Goal: Task Accomplishment & Management: Use online tool/utility

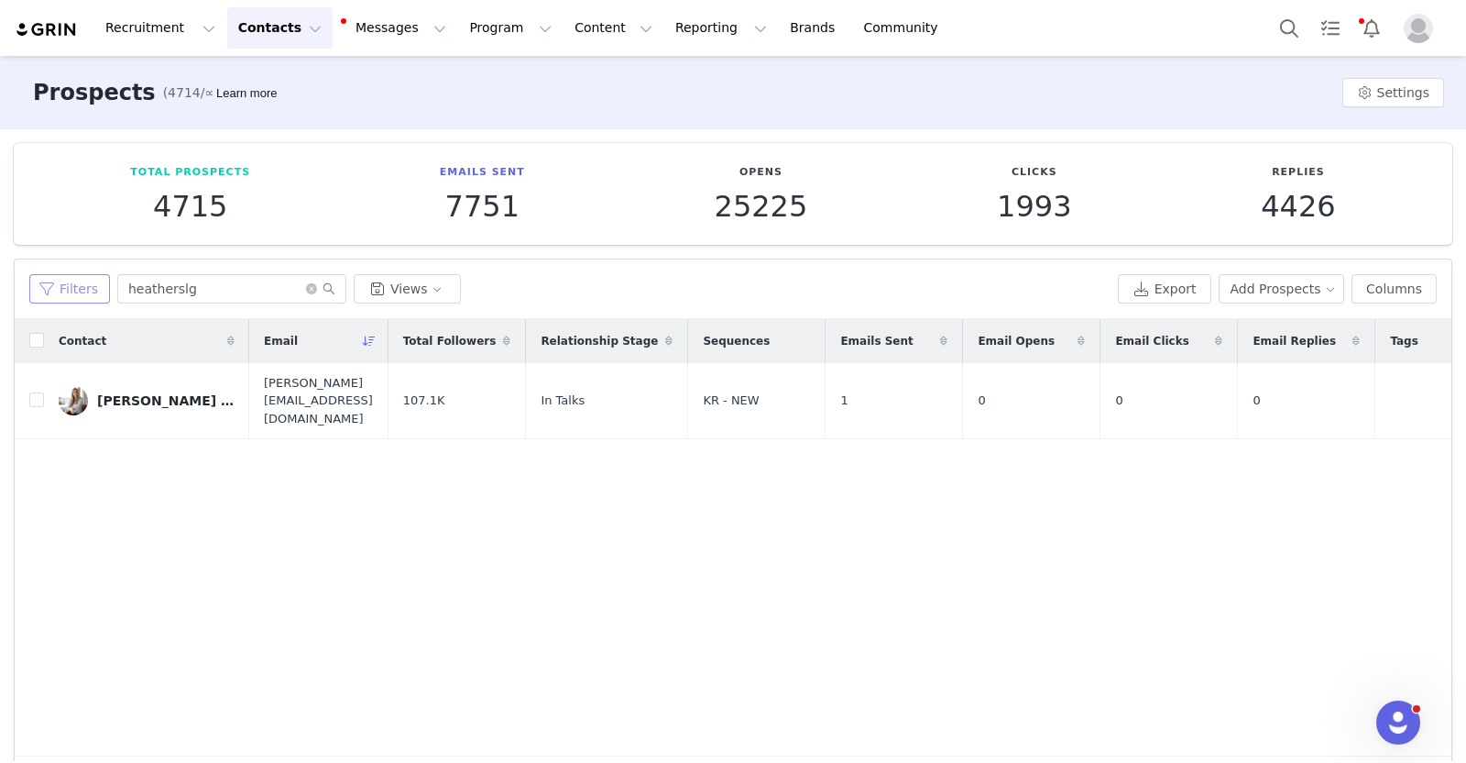
click at [41, 288] on button "Filters" at bounding box center [69, 288] width 81 height 29
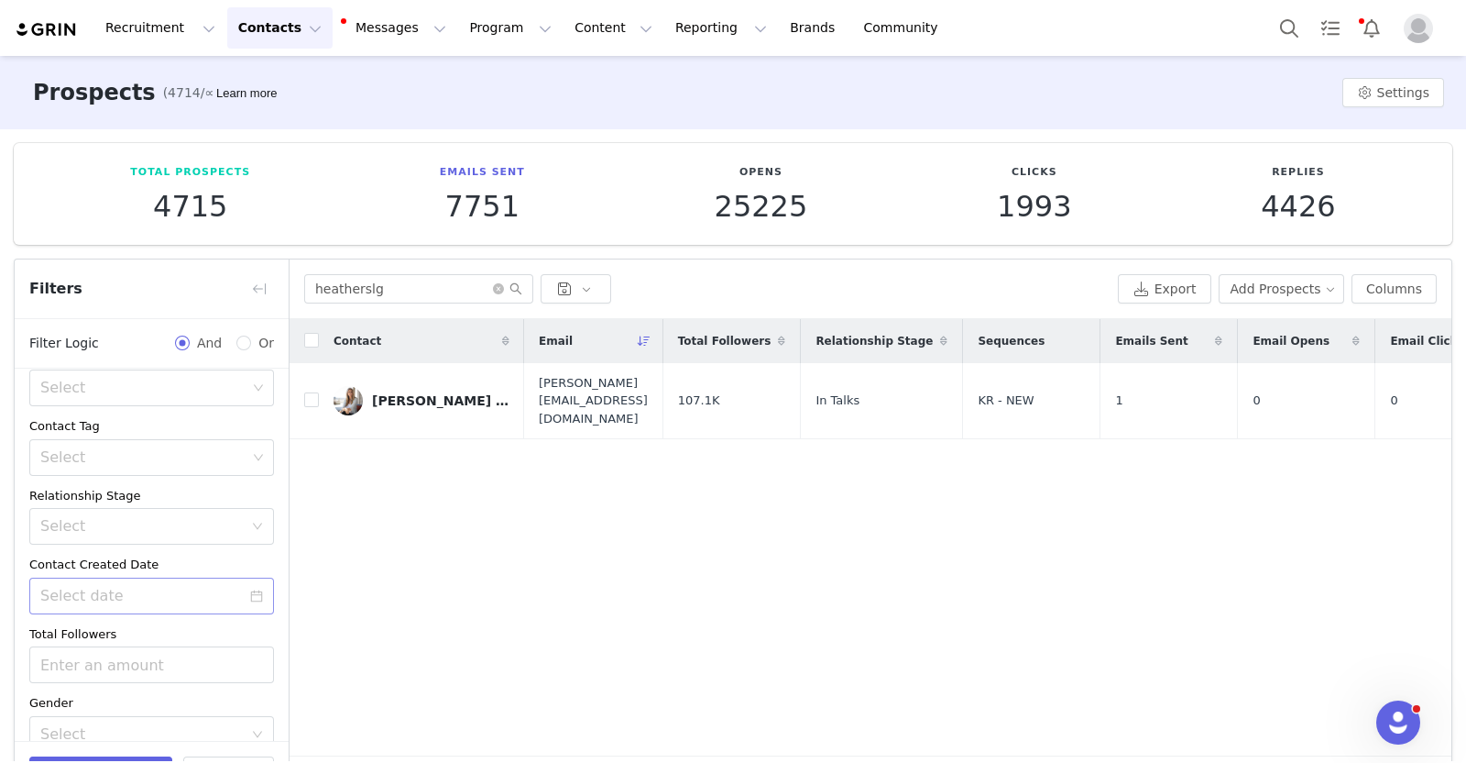
scroll to position [171, 0]
click at [248, 600] on input at bounding box center [151, 597] width 245 height 37
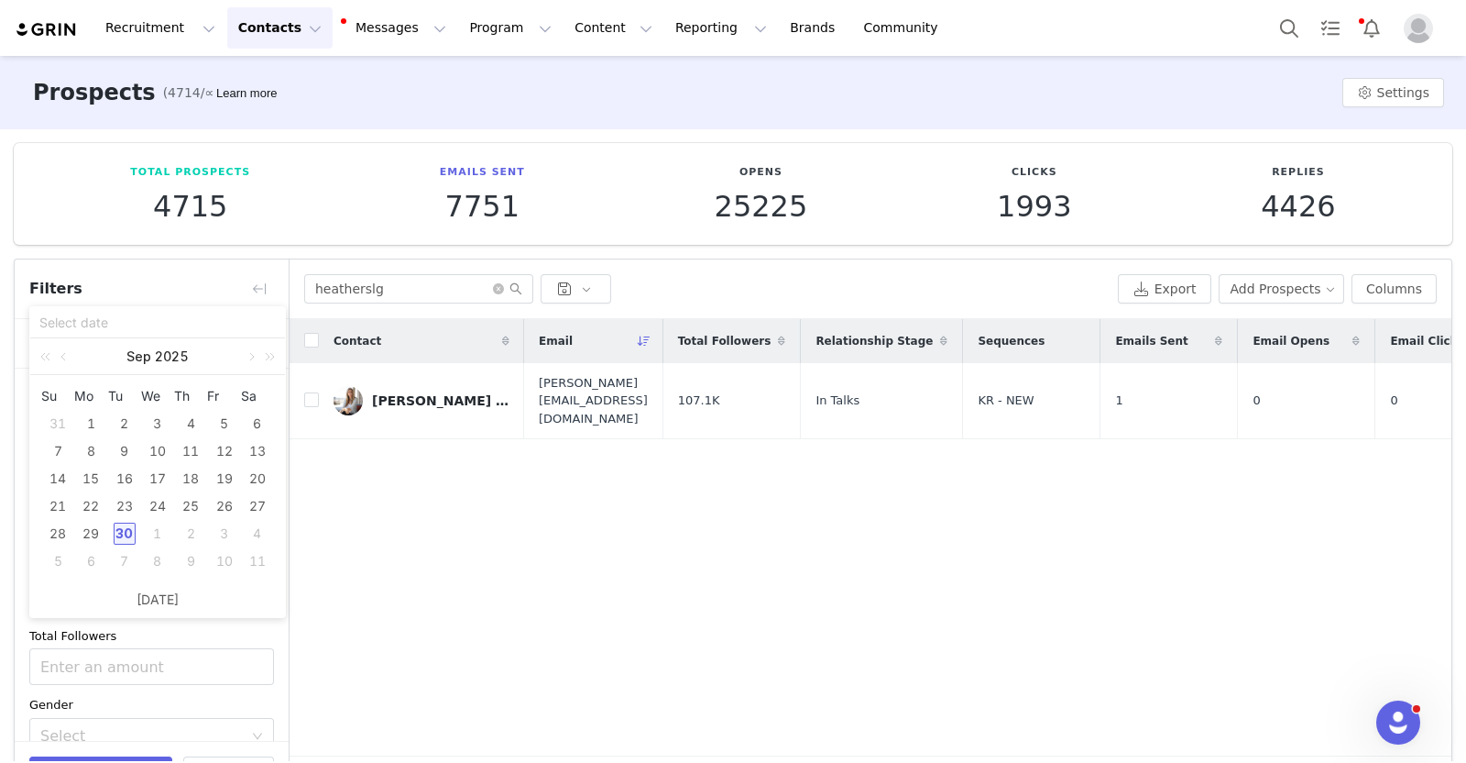
click at [124, 530] on div "30" at bounding box center [125, 533] width 22 height 22
type input "[DATE]"
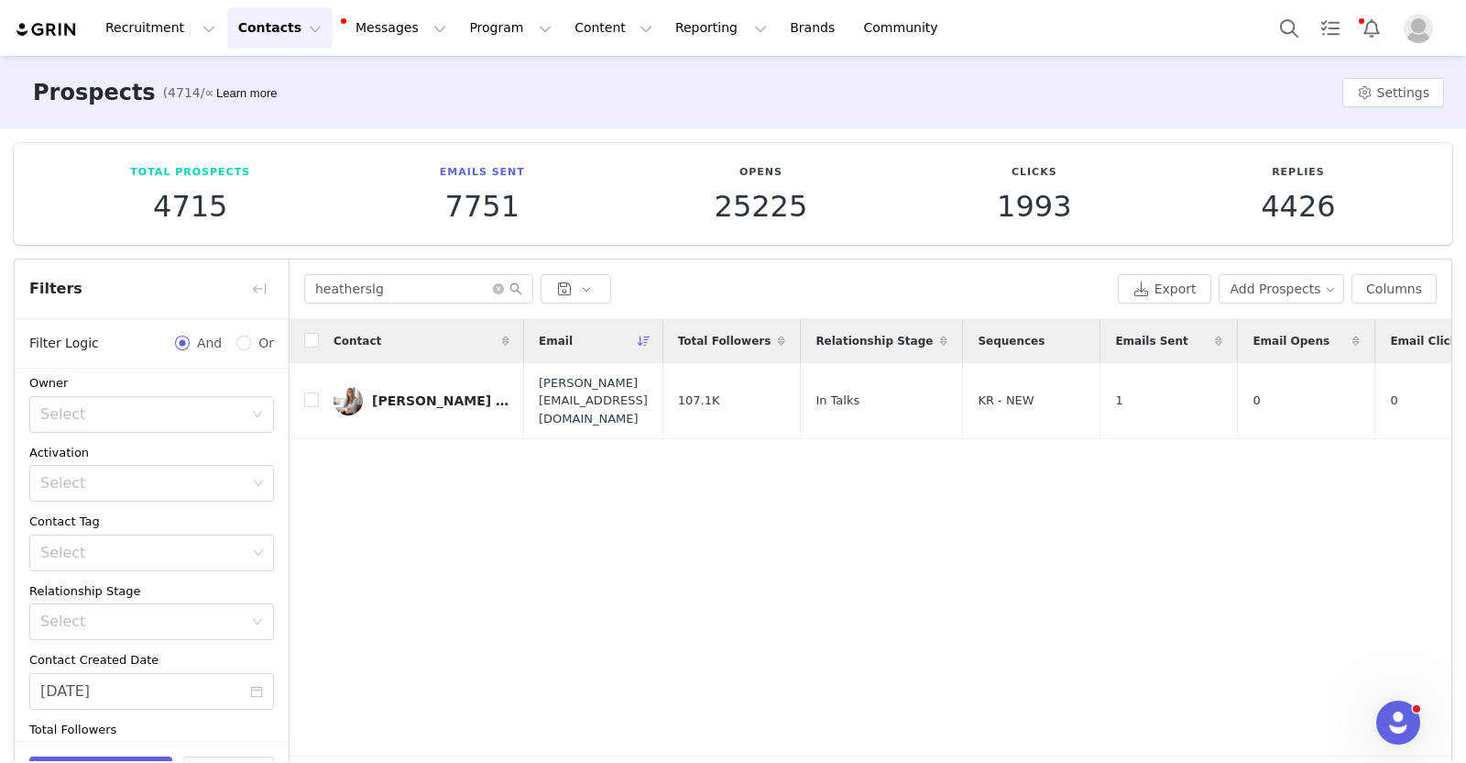
scroll to position [0, 0]
click at [98, 478] on div "Select" at bounding box center [145, 492] width 211 height 35
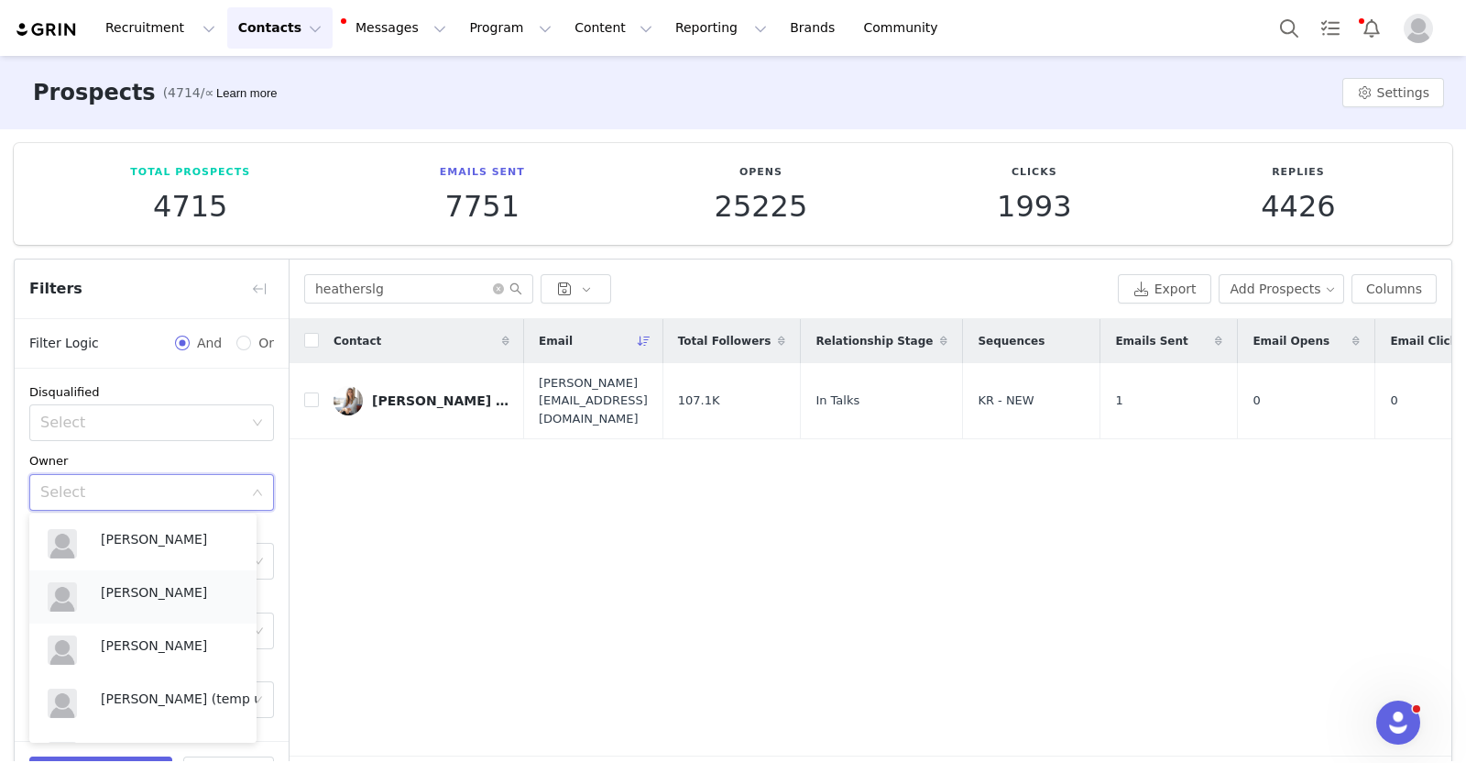
click at [118, 584] on p "[PERSON_NAME]" at bounding box center [169, 592] width 137 height 20
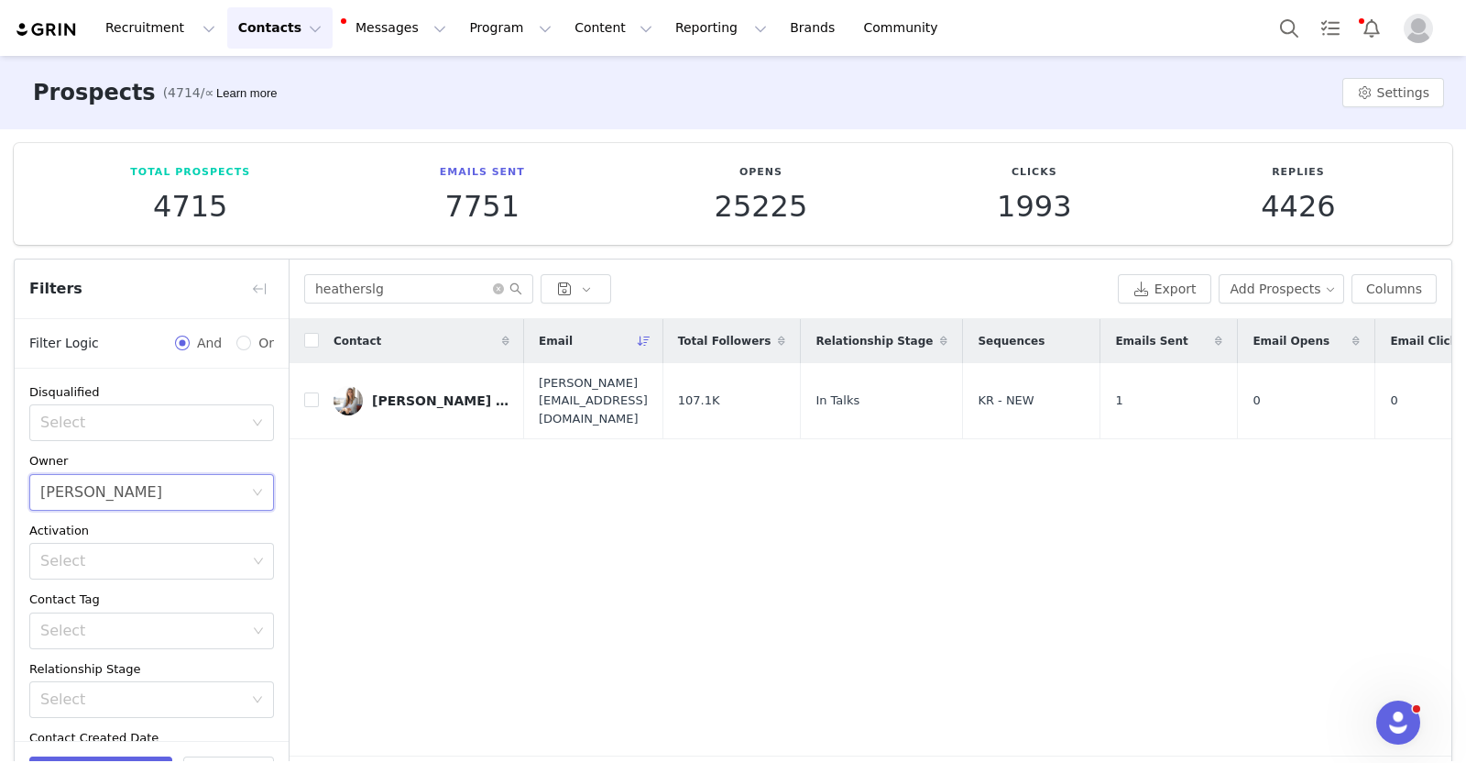
scroll to position [62, 0]
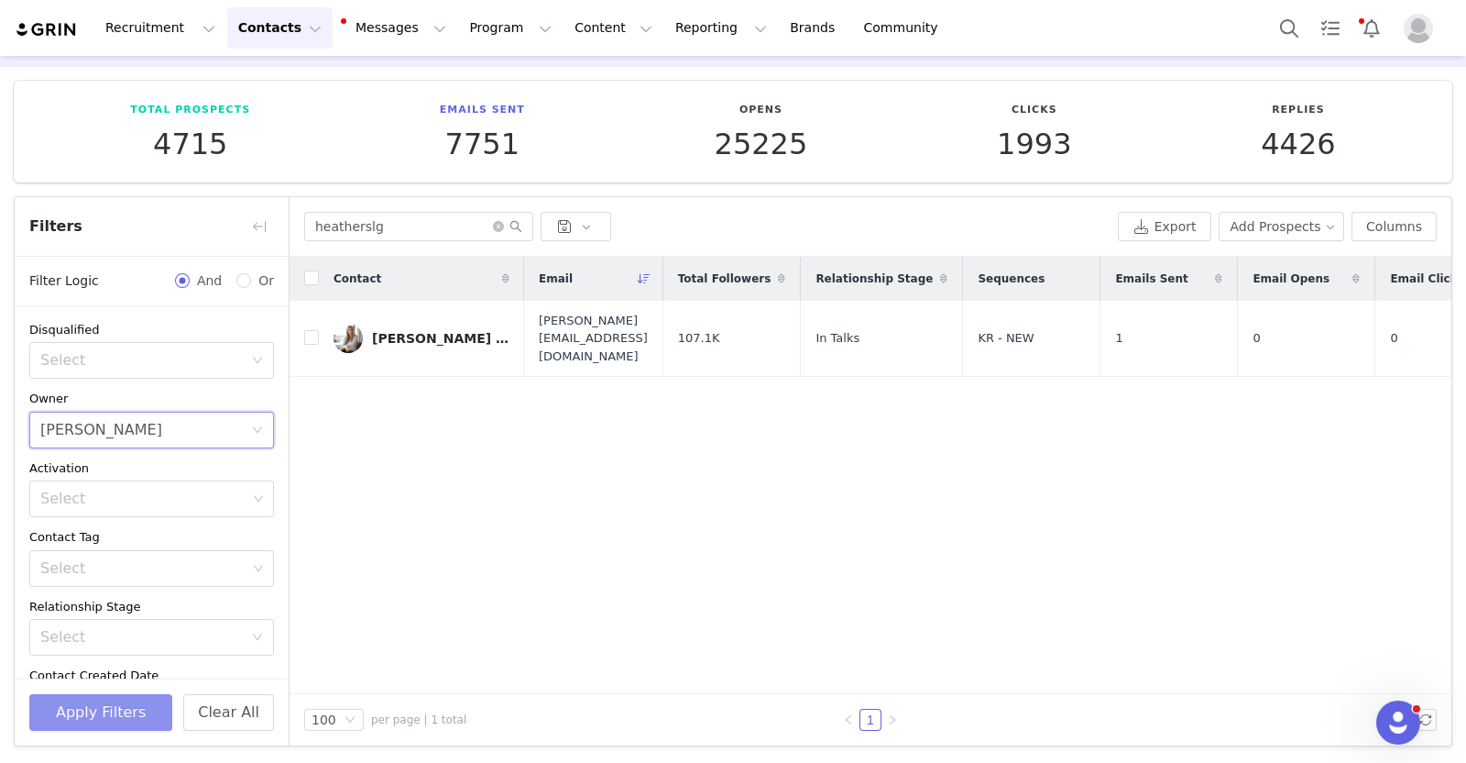
click at [102, 708] on button "Apply Filters" at bounding box center [100, 712] width 143 height 37
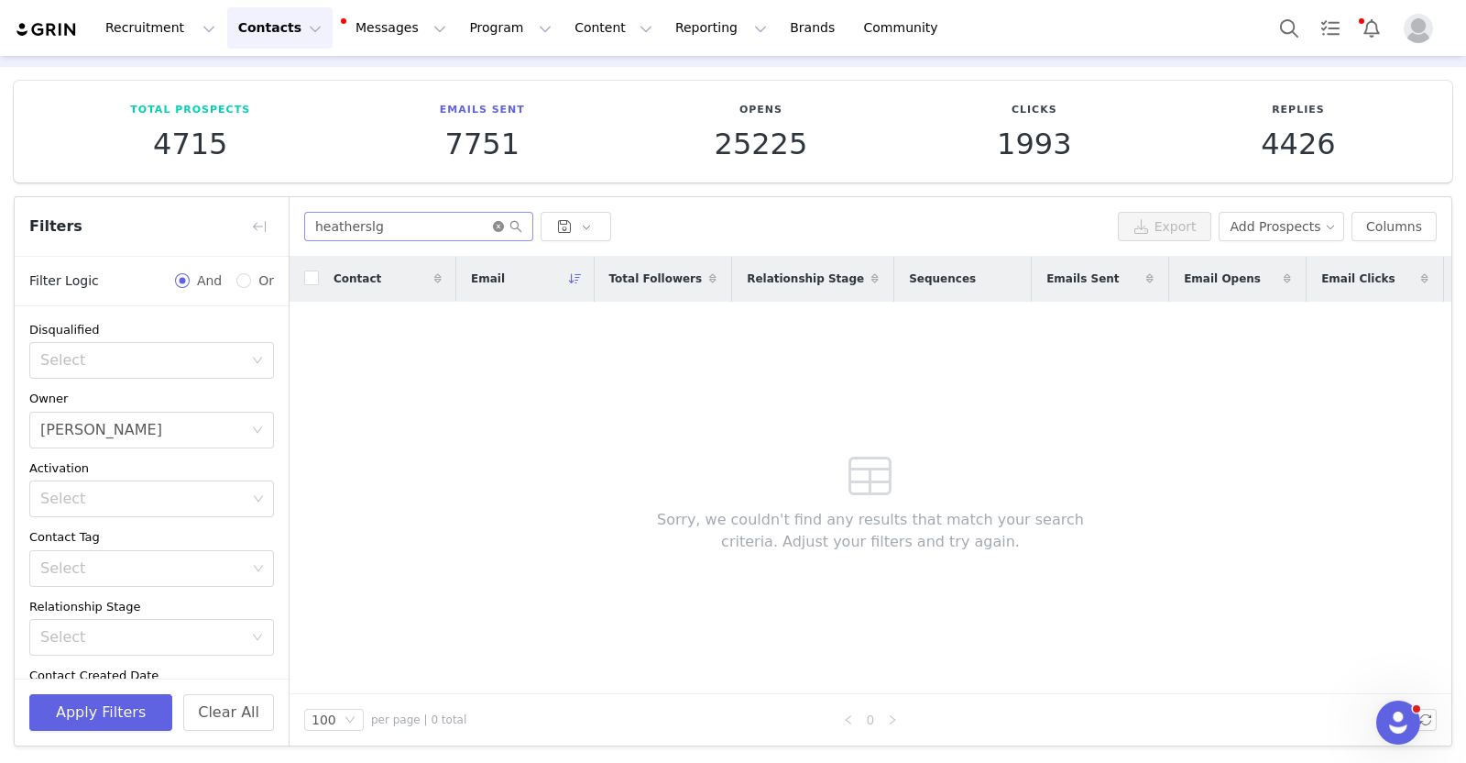
click at [498, 224] on icon "icon: close-circle" at bounding box center [498, 226] width 11 height 11
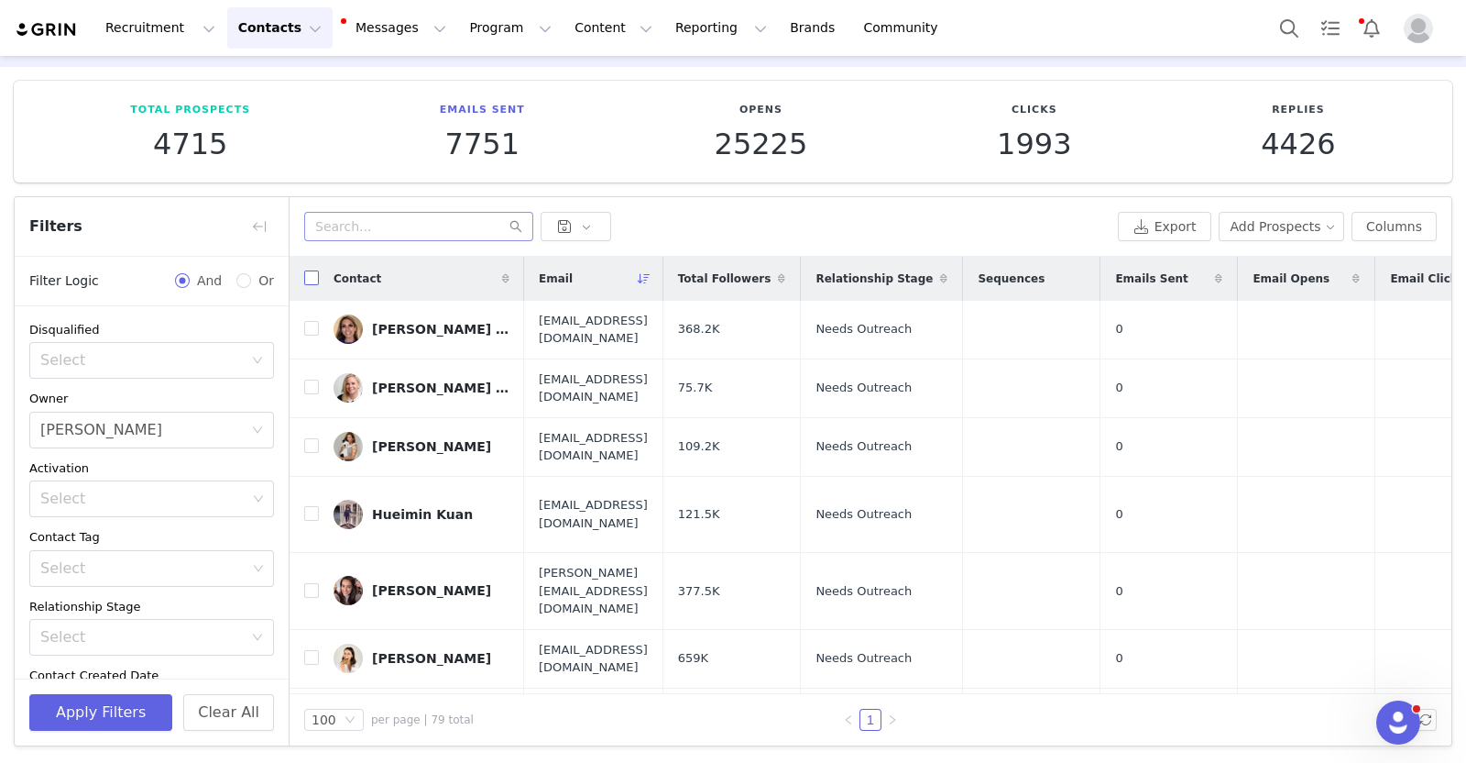
click at [309, 273] on input "checkbox" at bounding box center [311, 277] width 15 height 15
checkbox input "true"
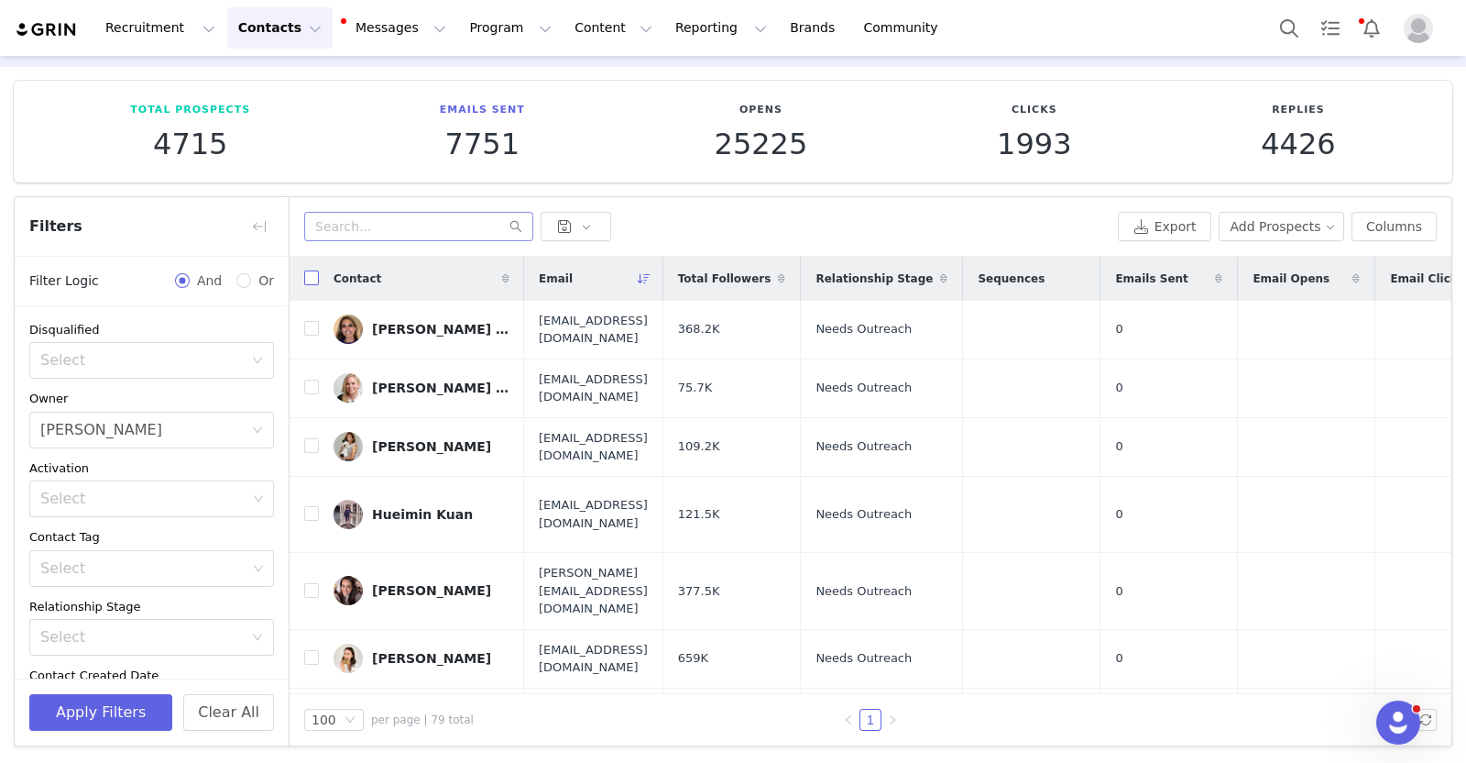
checkbox input "true"
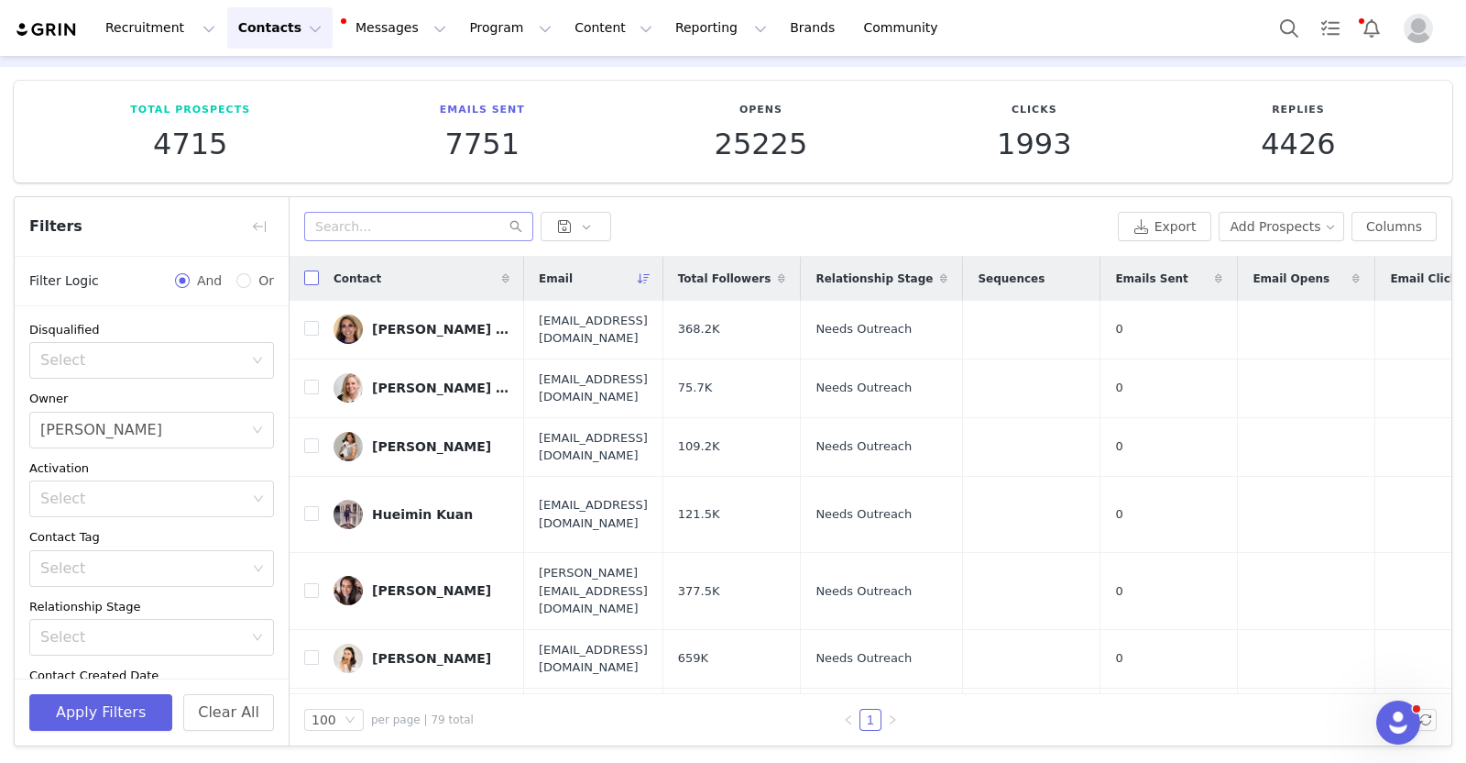
checkbox input "true"
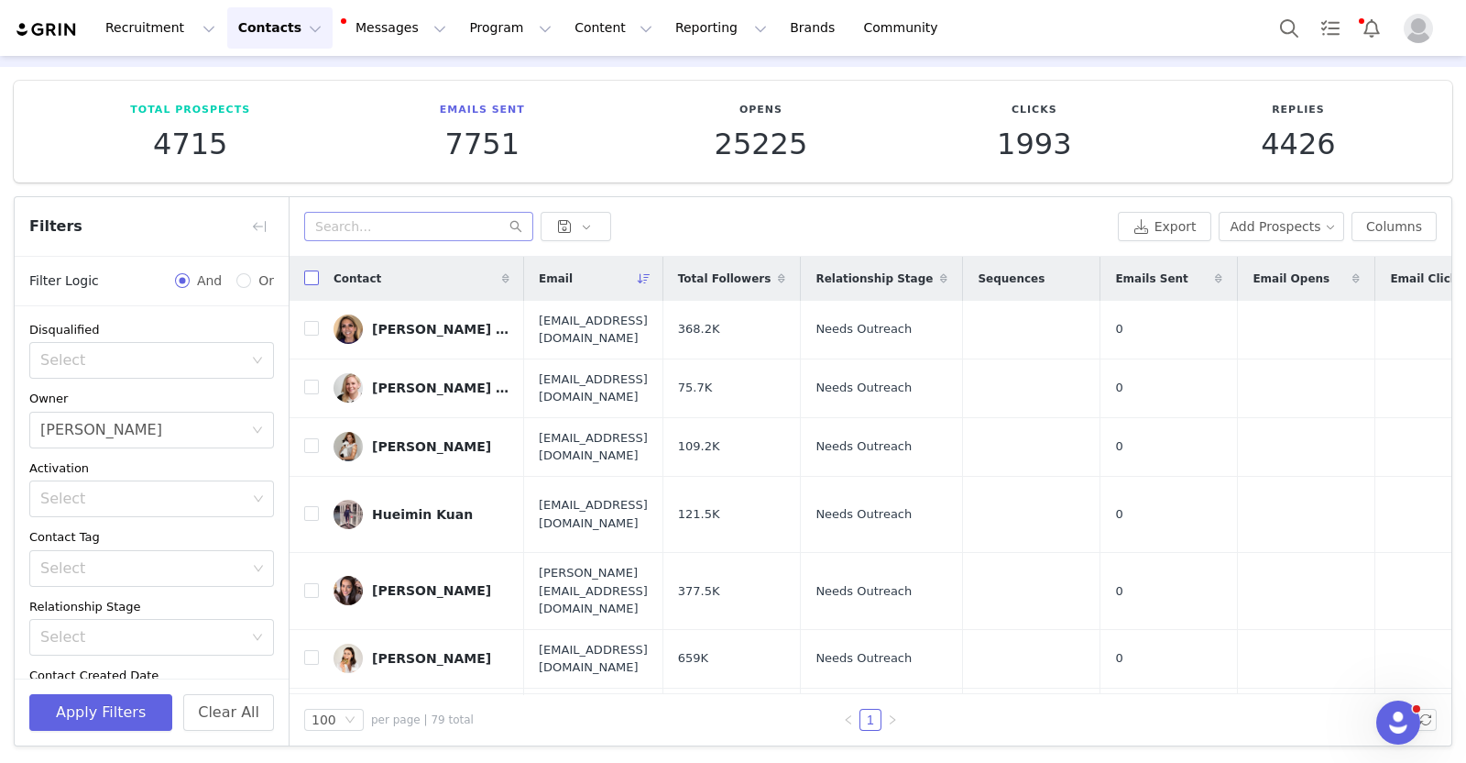
checkbox input "true"
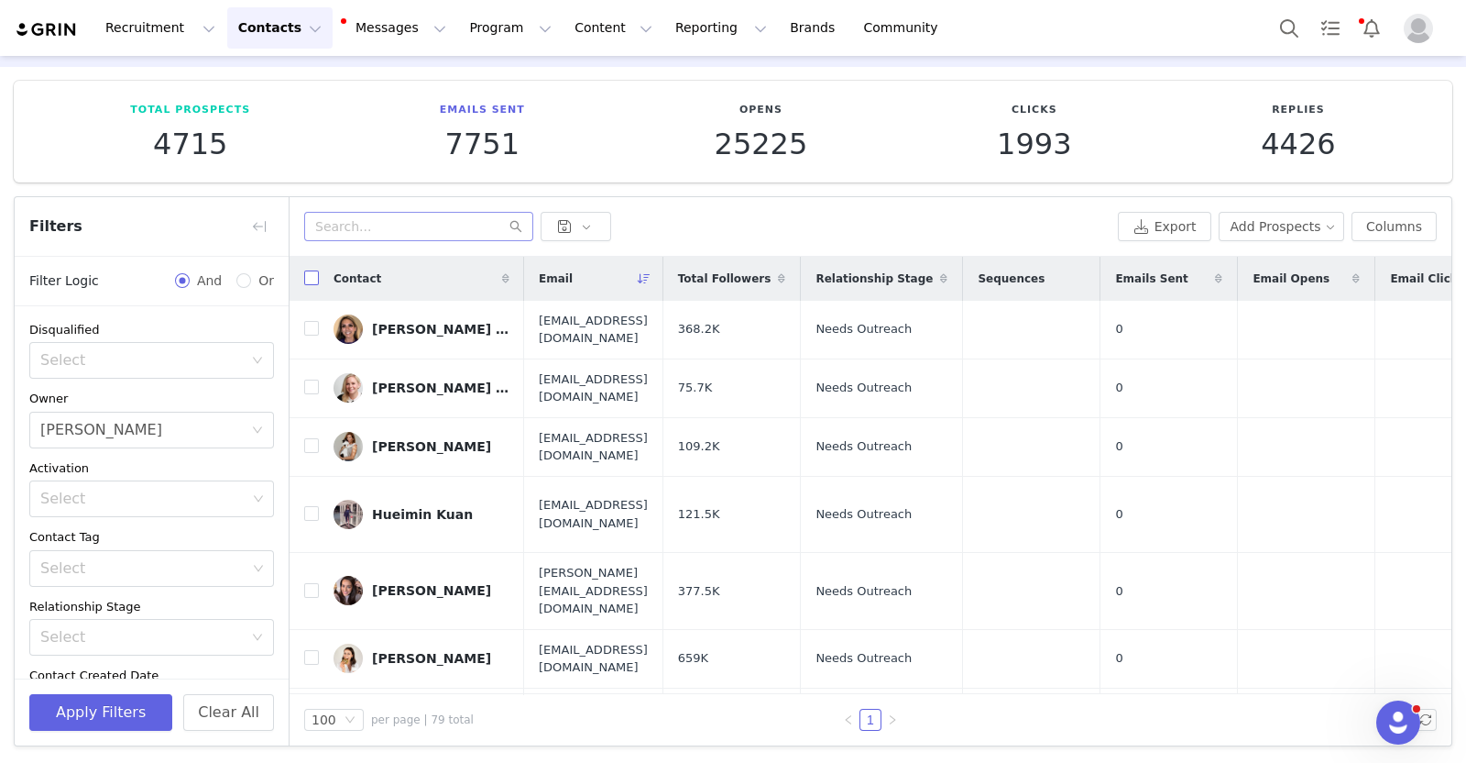
checkbox input "true"
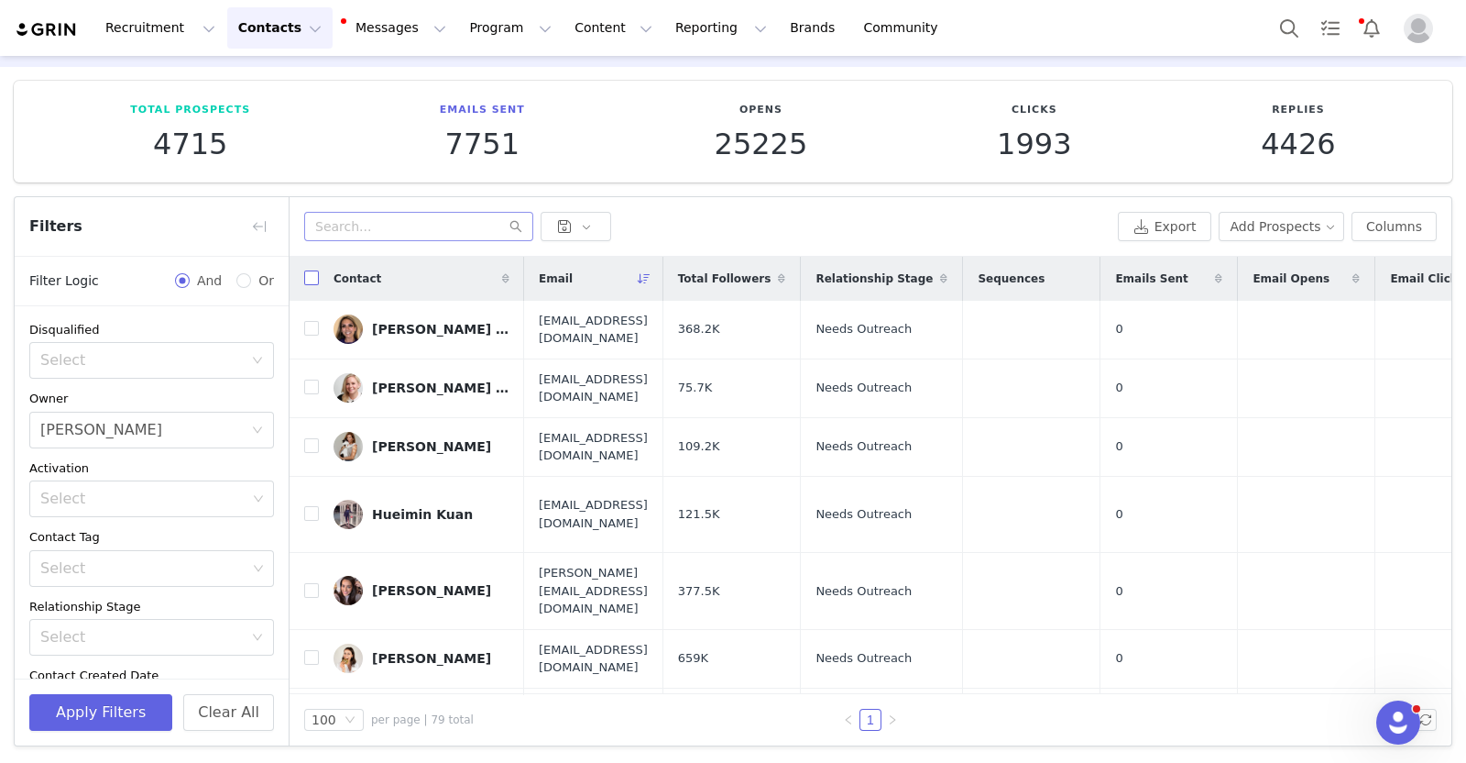
checkbox input "true"
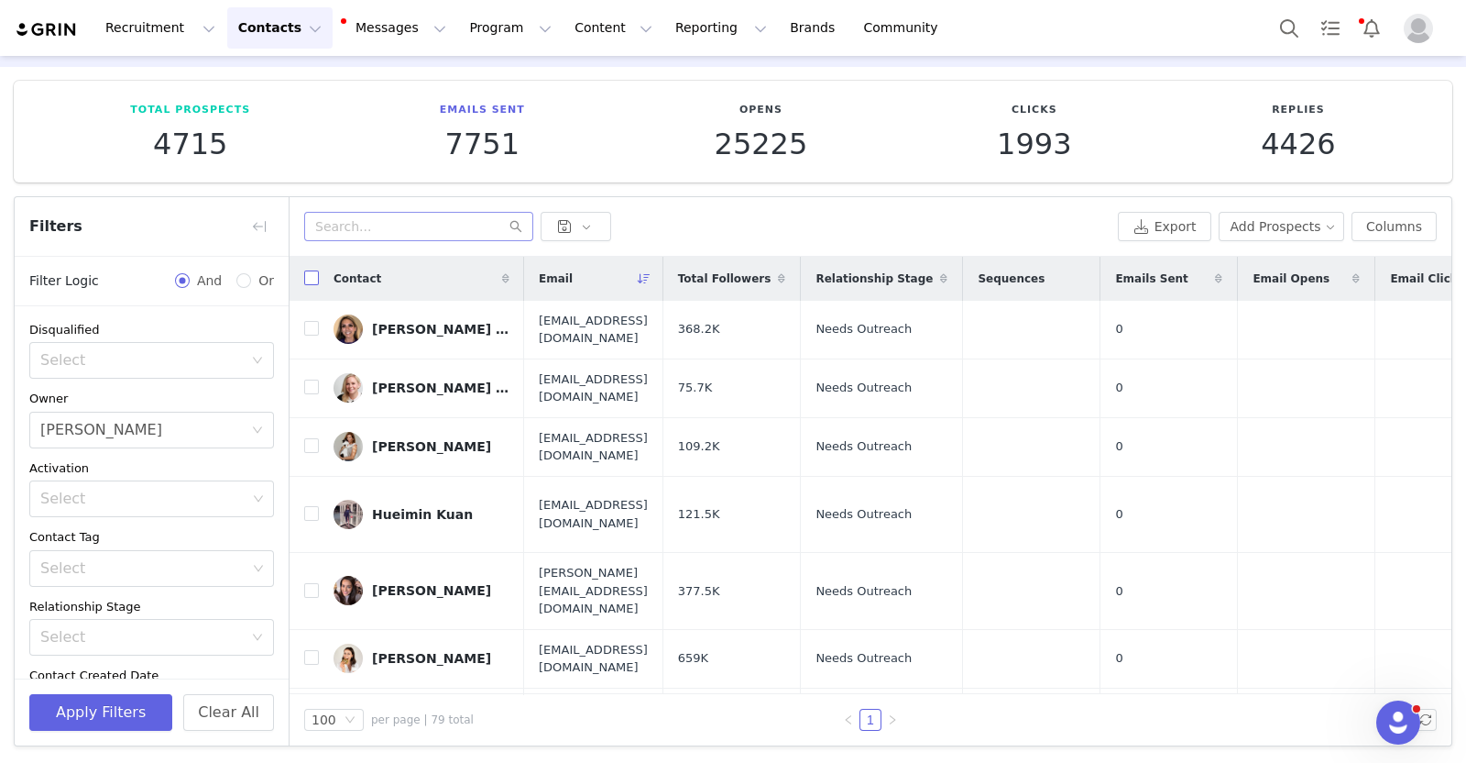
checkbox input "true"
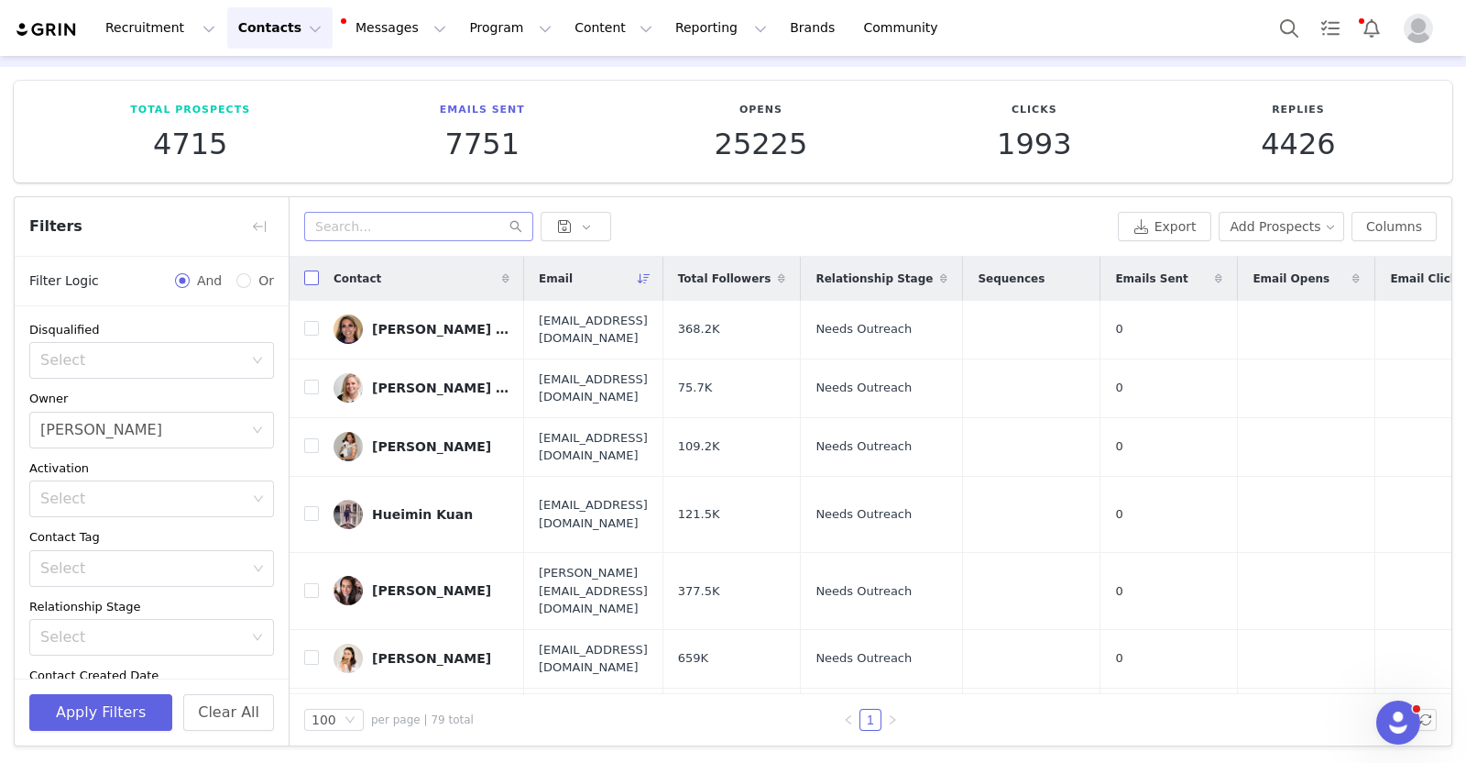
checkbox input "true"
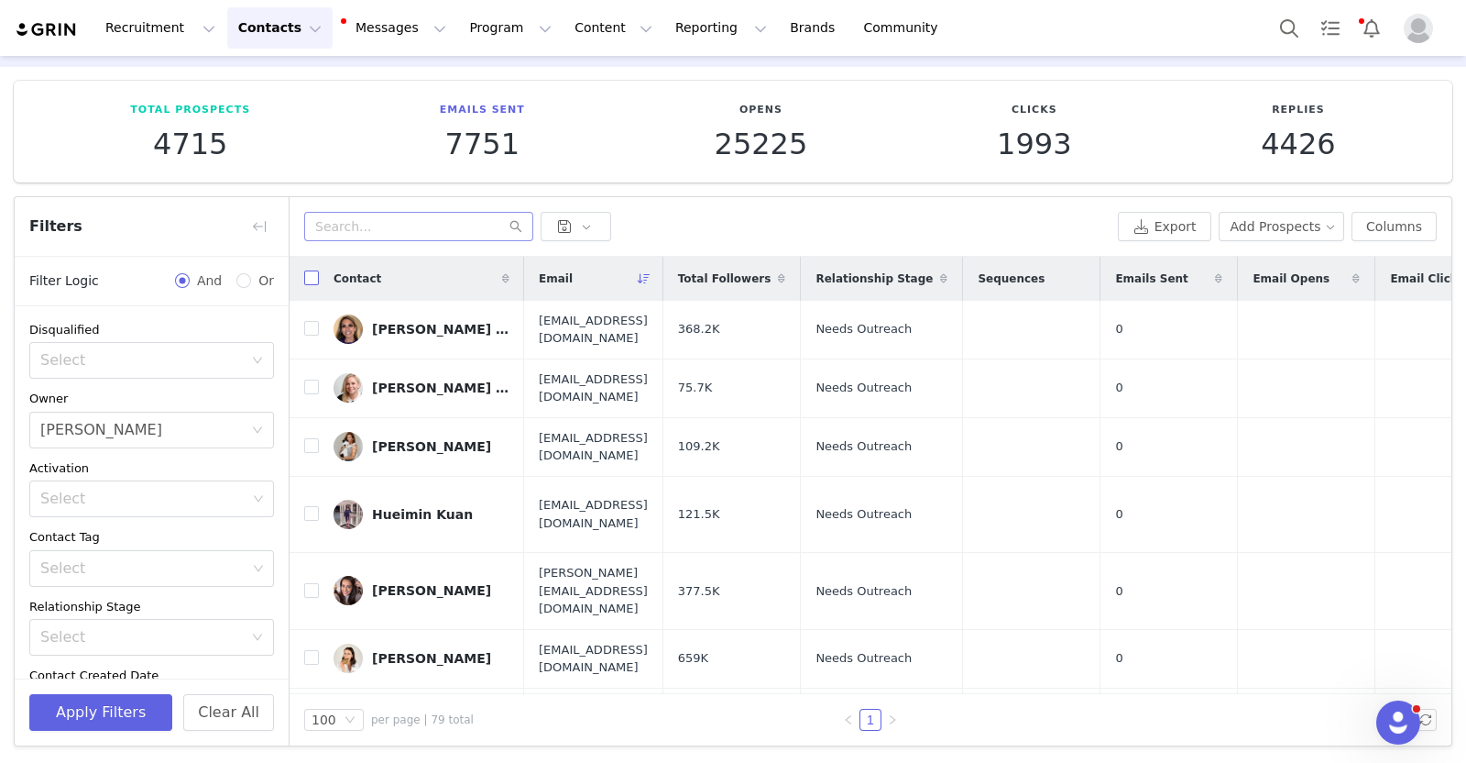
checkbox input "true"
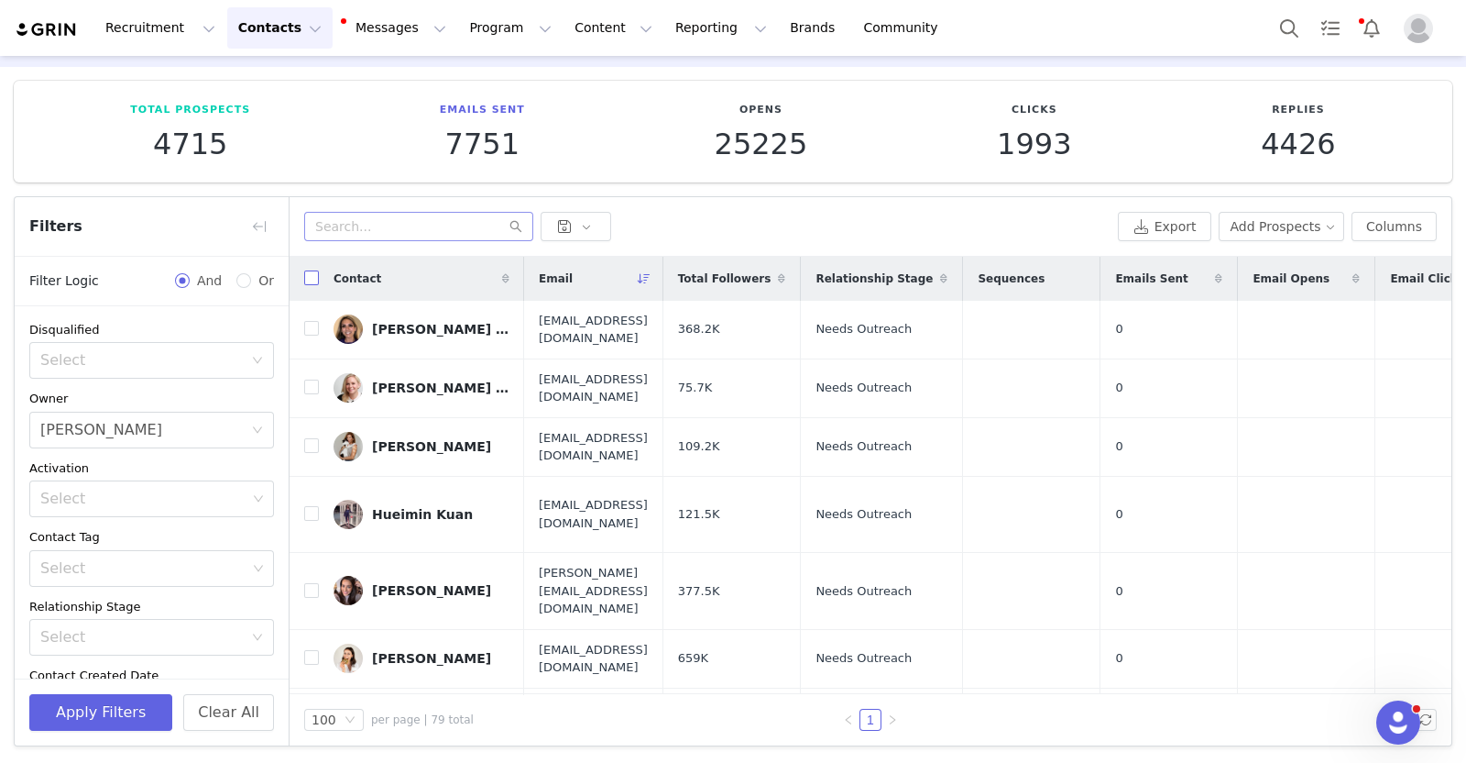
checkbox input "true"
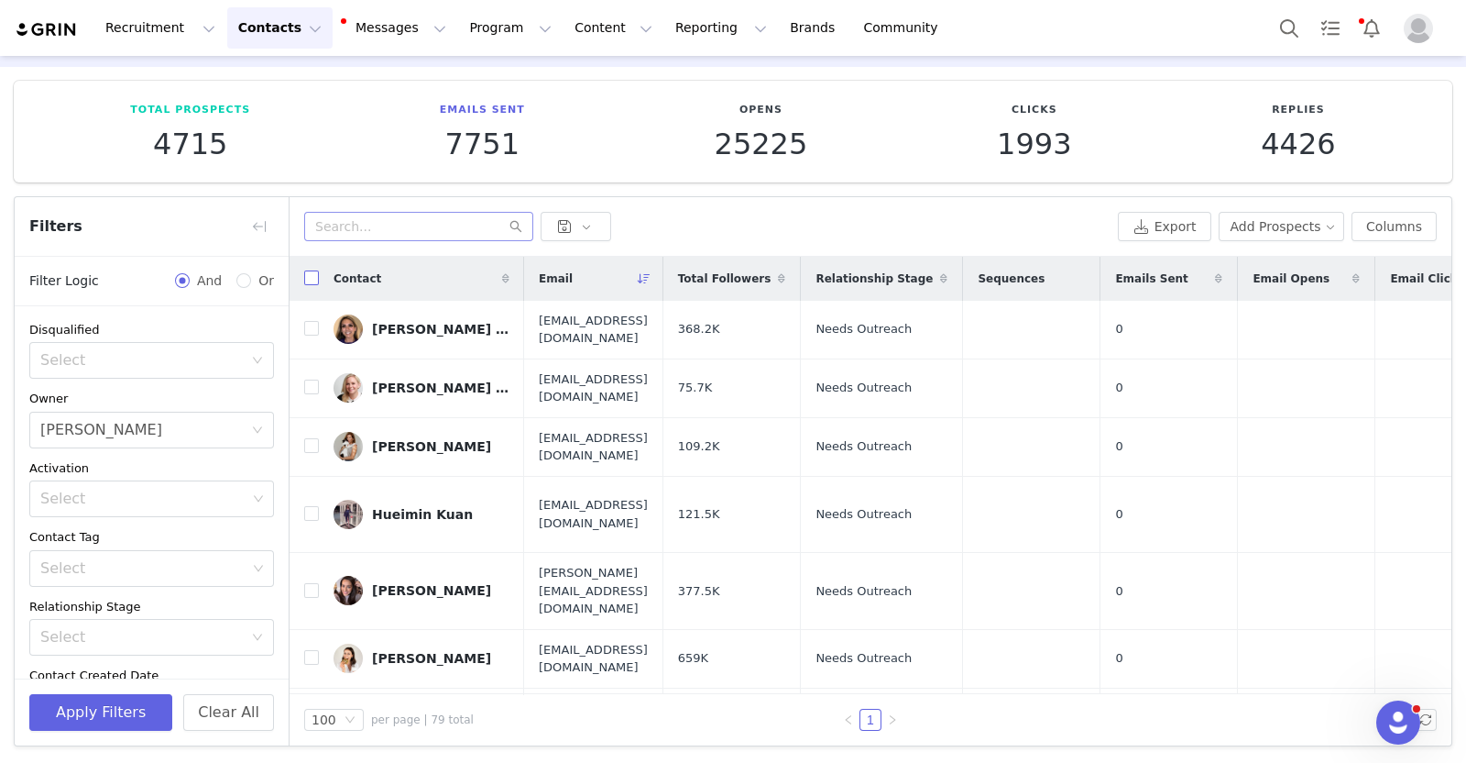
checkbox input "true"
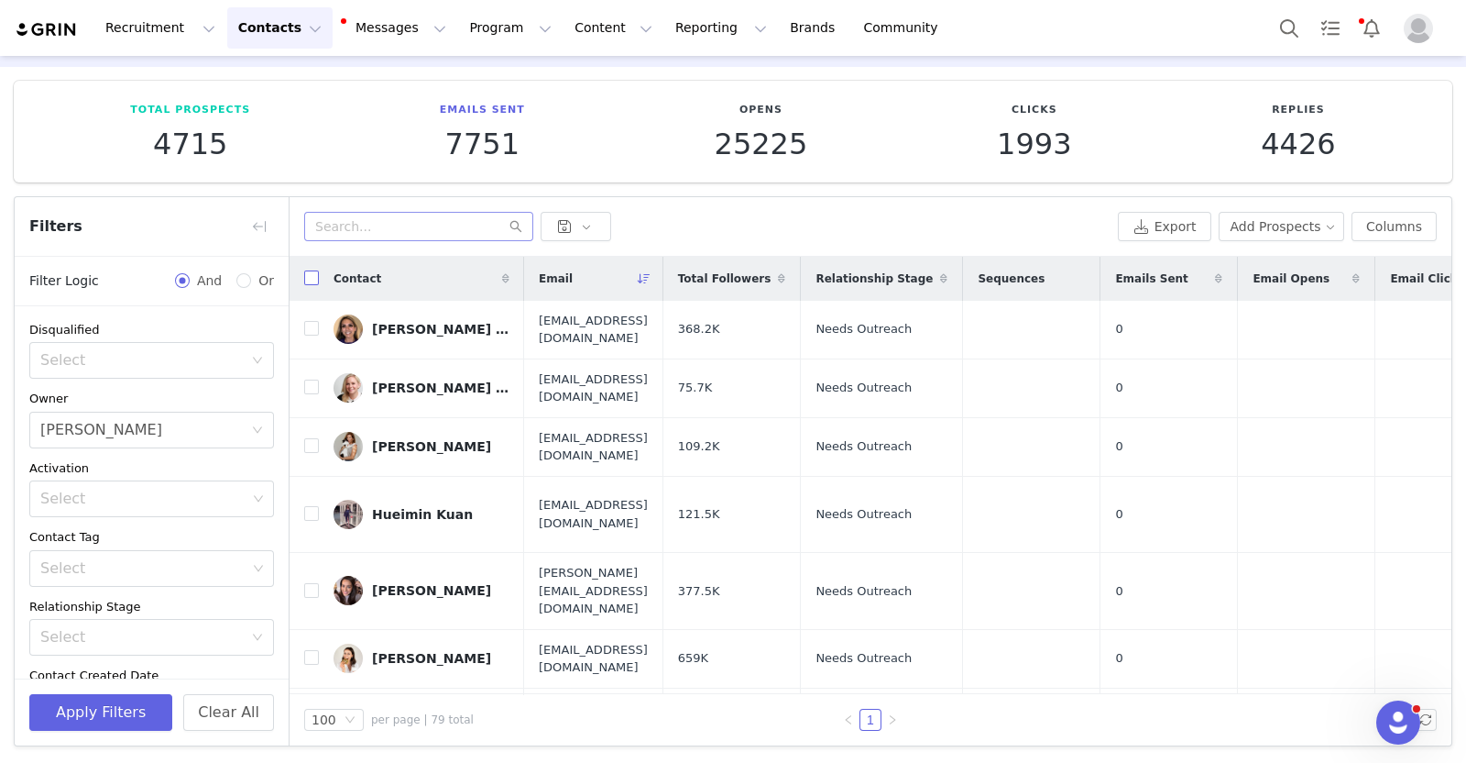
checkbox input "true"
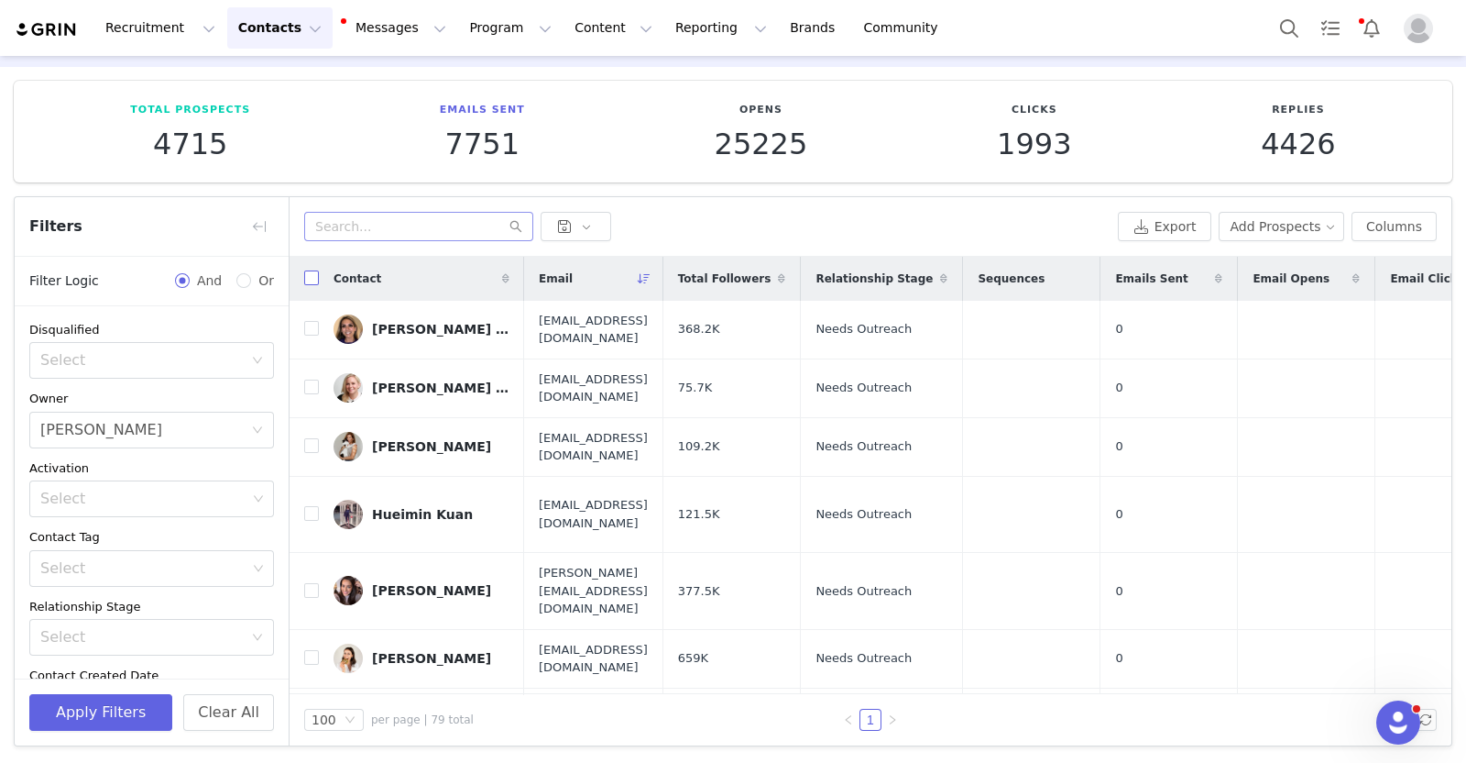
checkbox input "true"
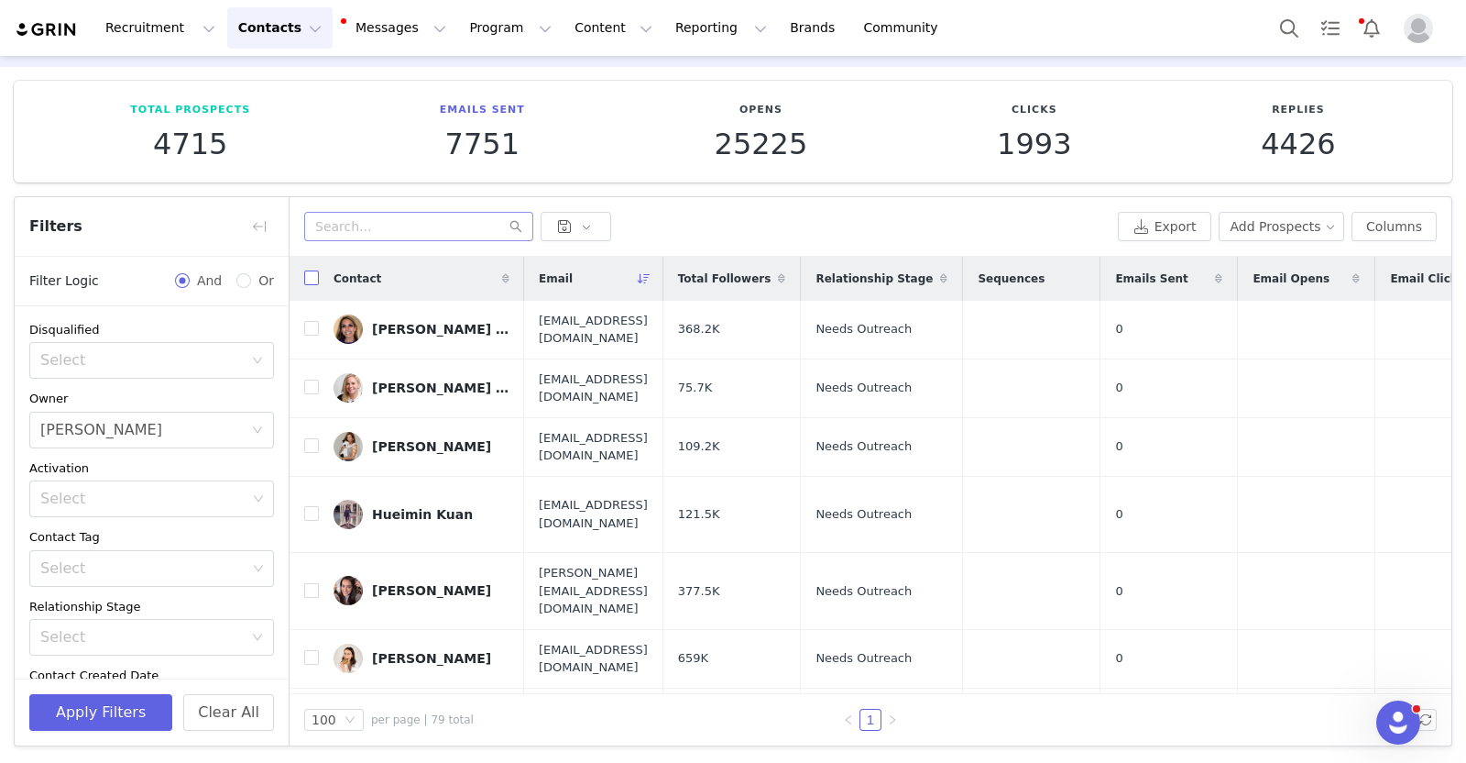
checkbox input "true"
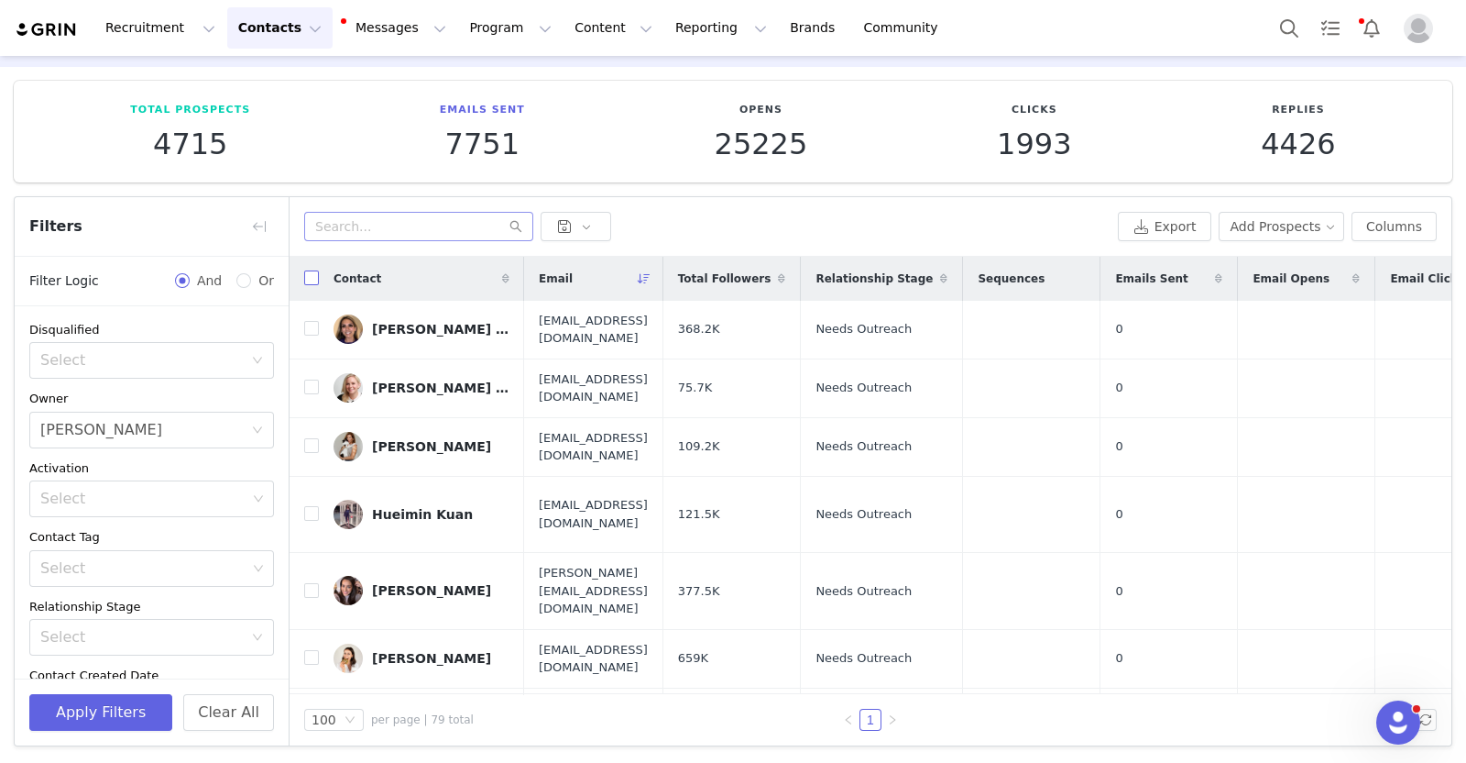
checkbox input "true"
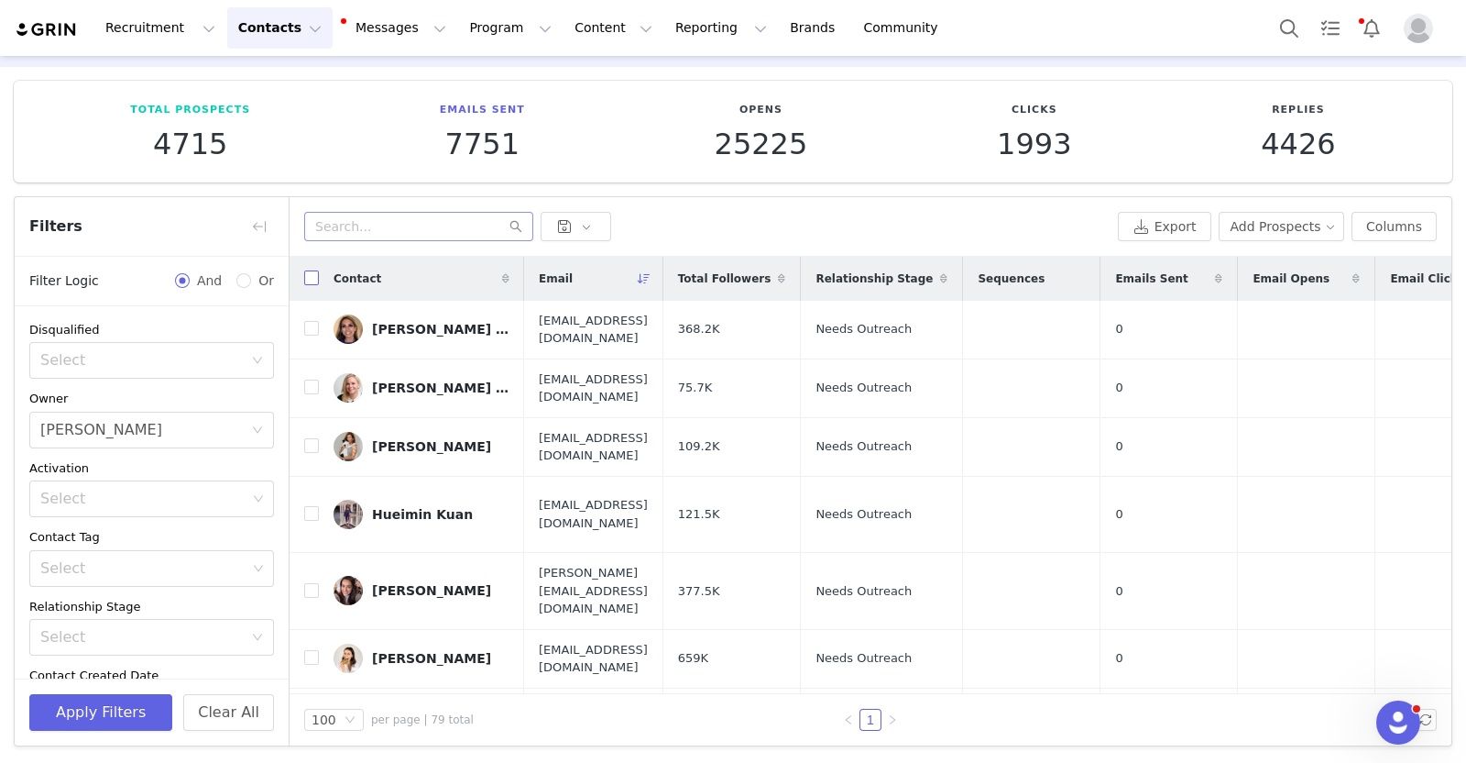
checkbox input "true"
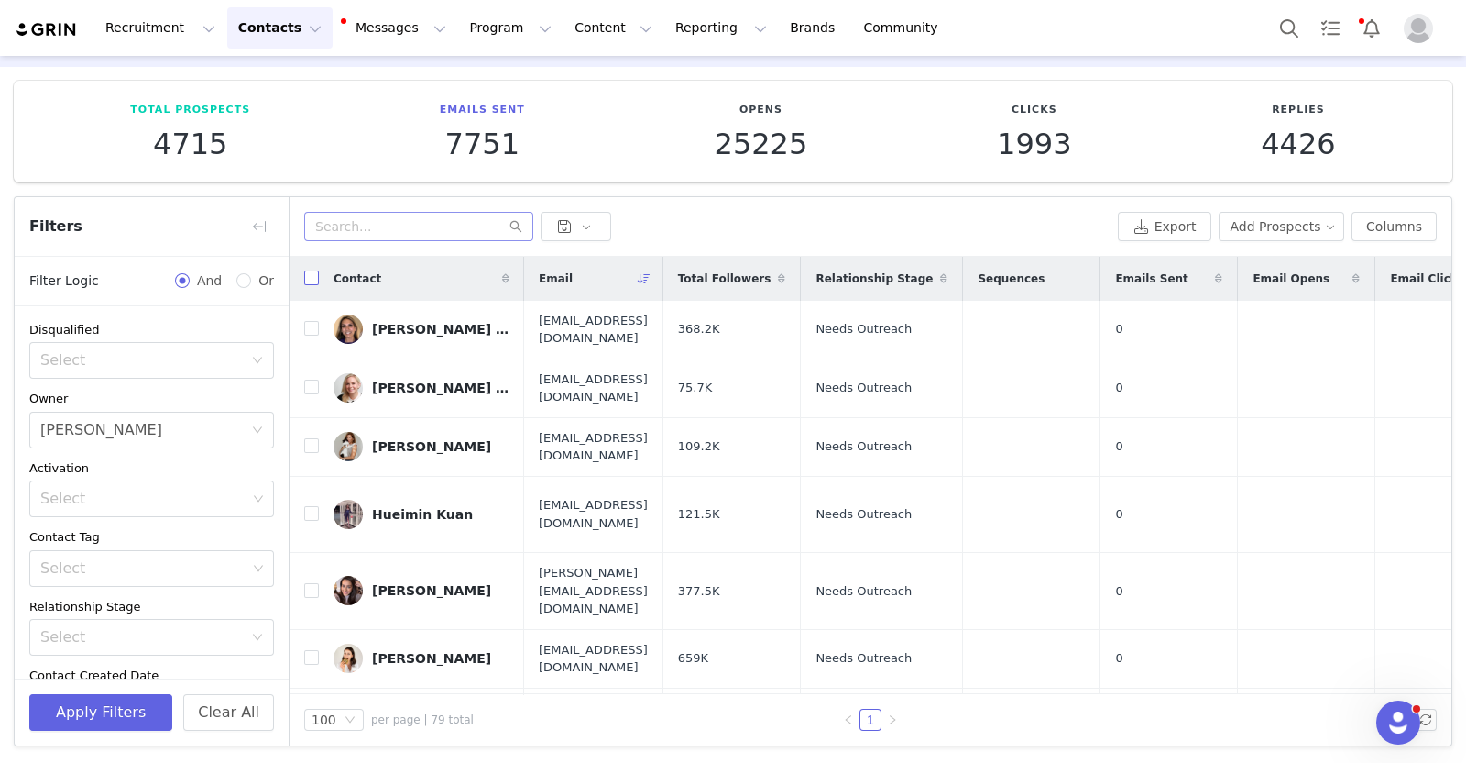
checkbox input "true"
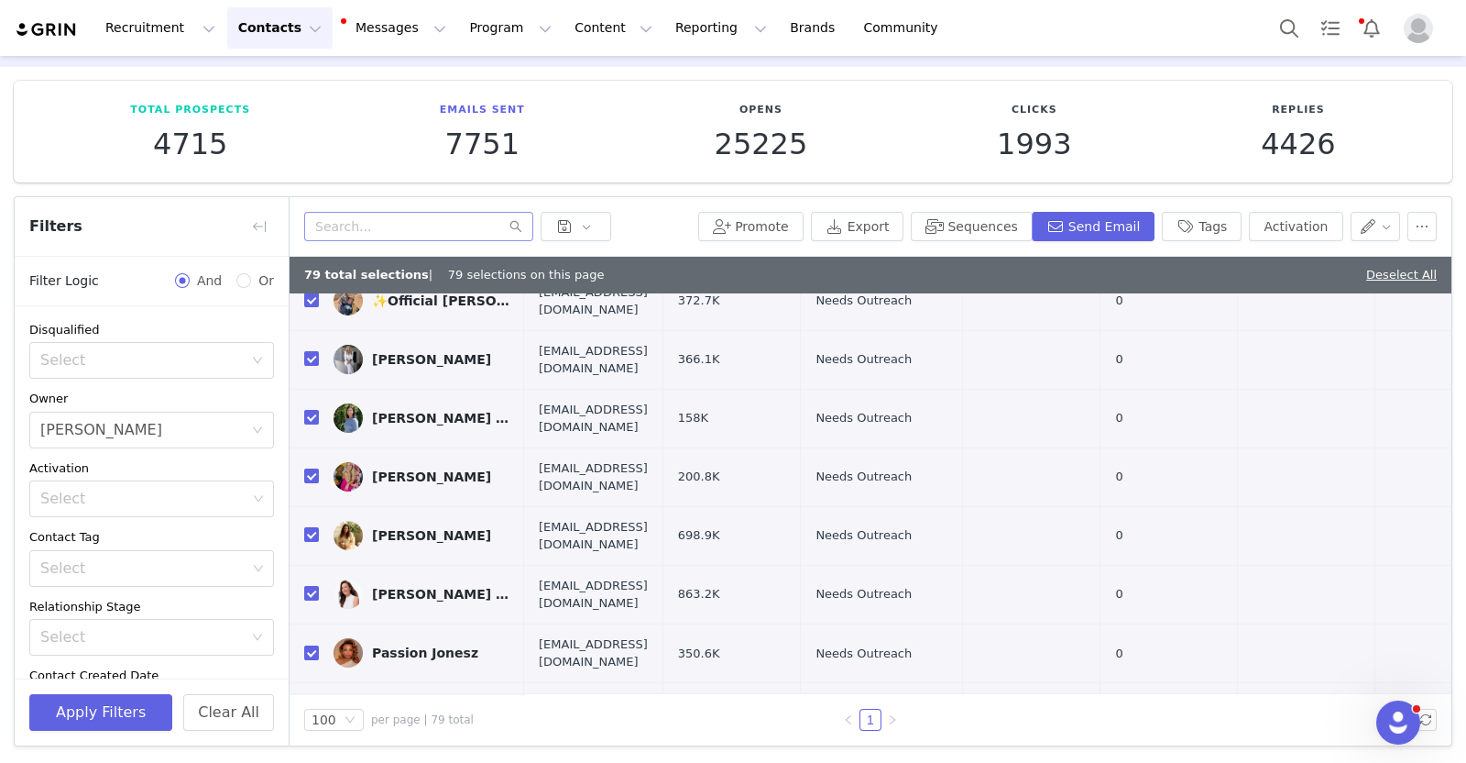
scroll to position [4281, 0]
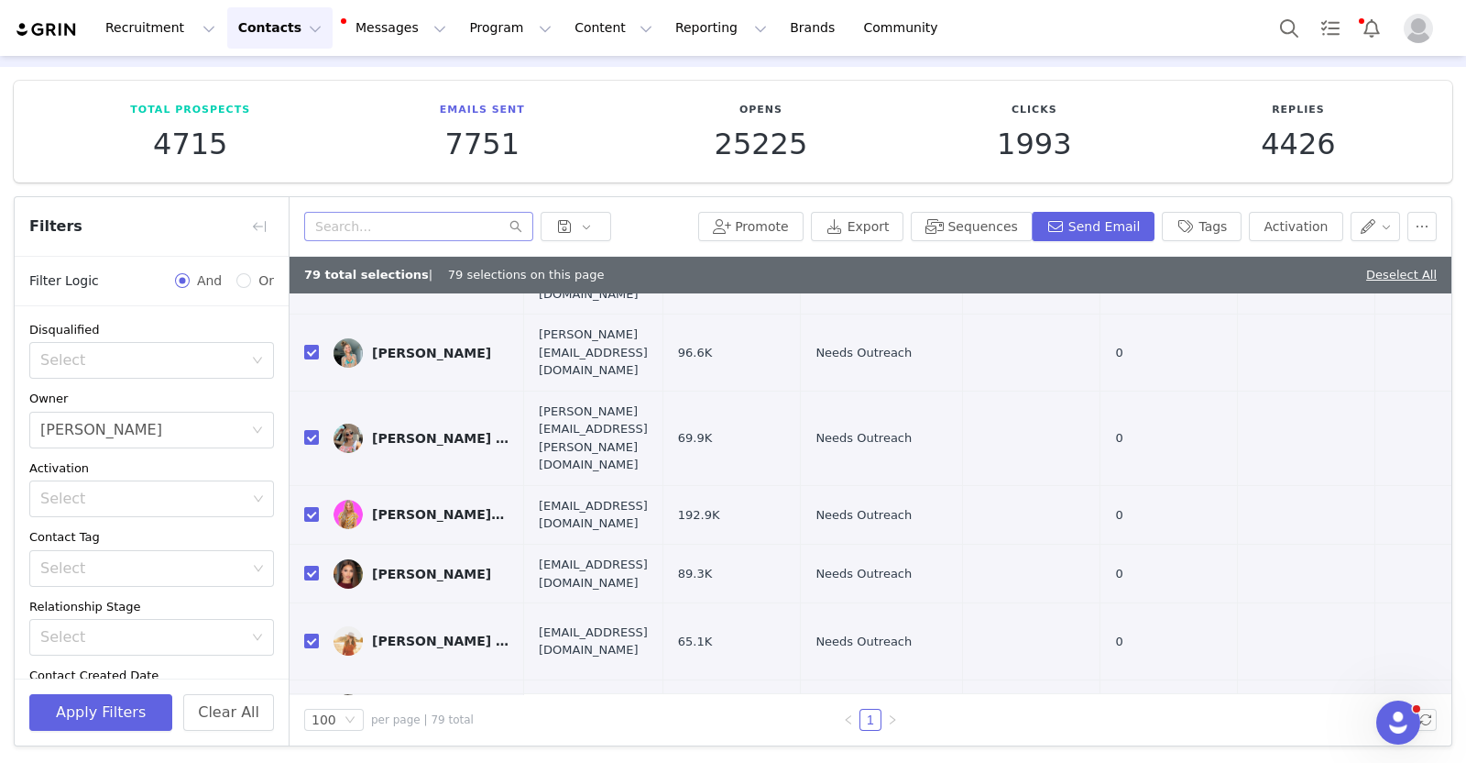
checkbox input "false"
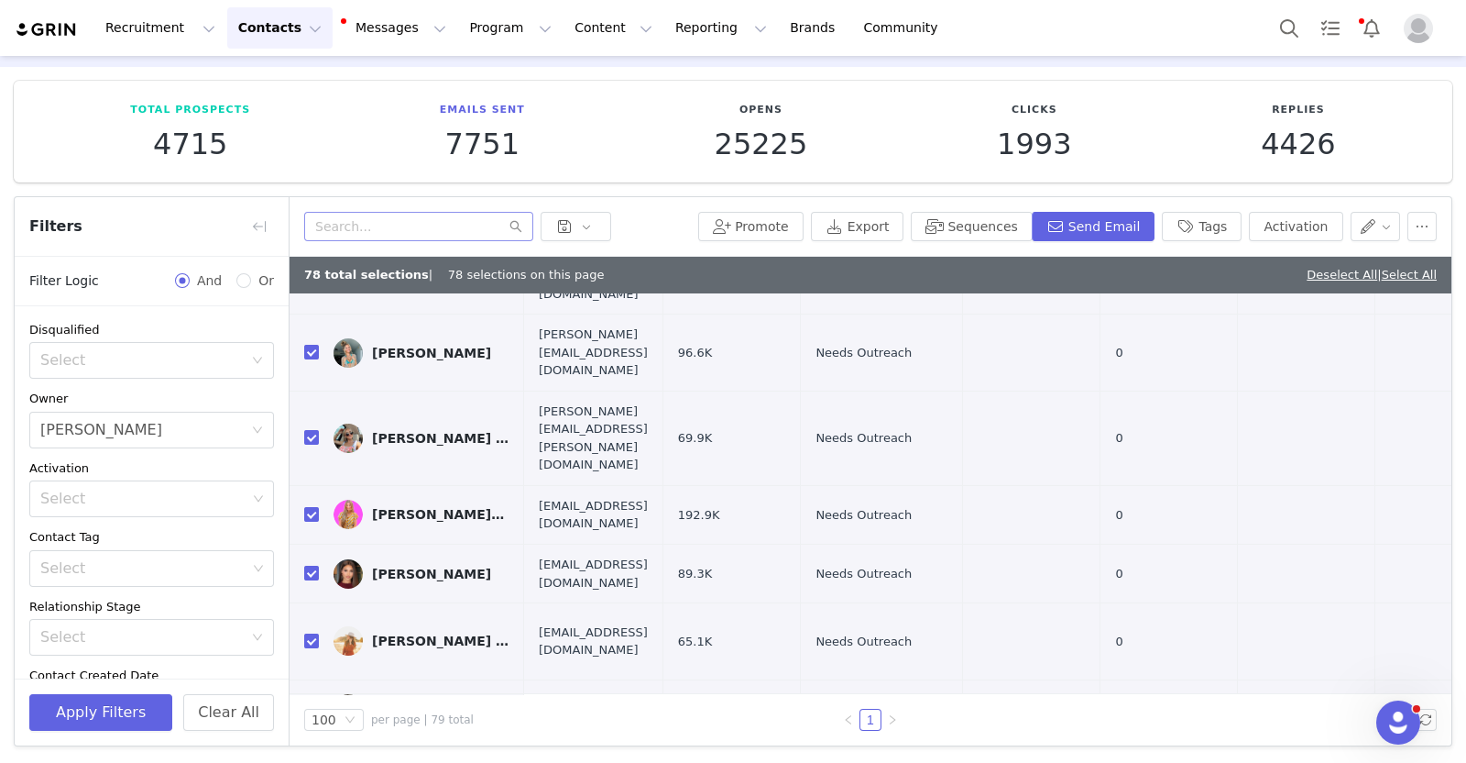
checkbox input "false"
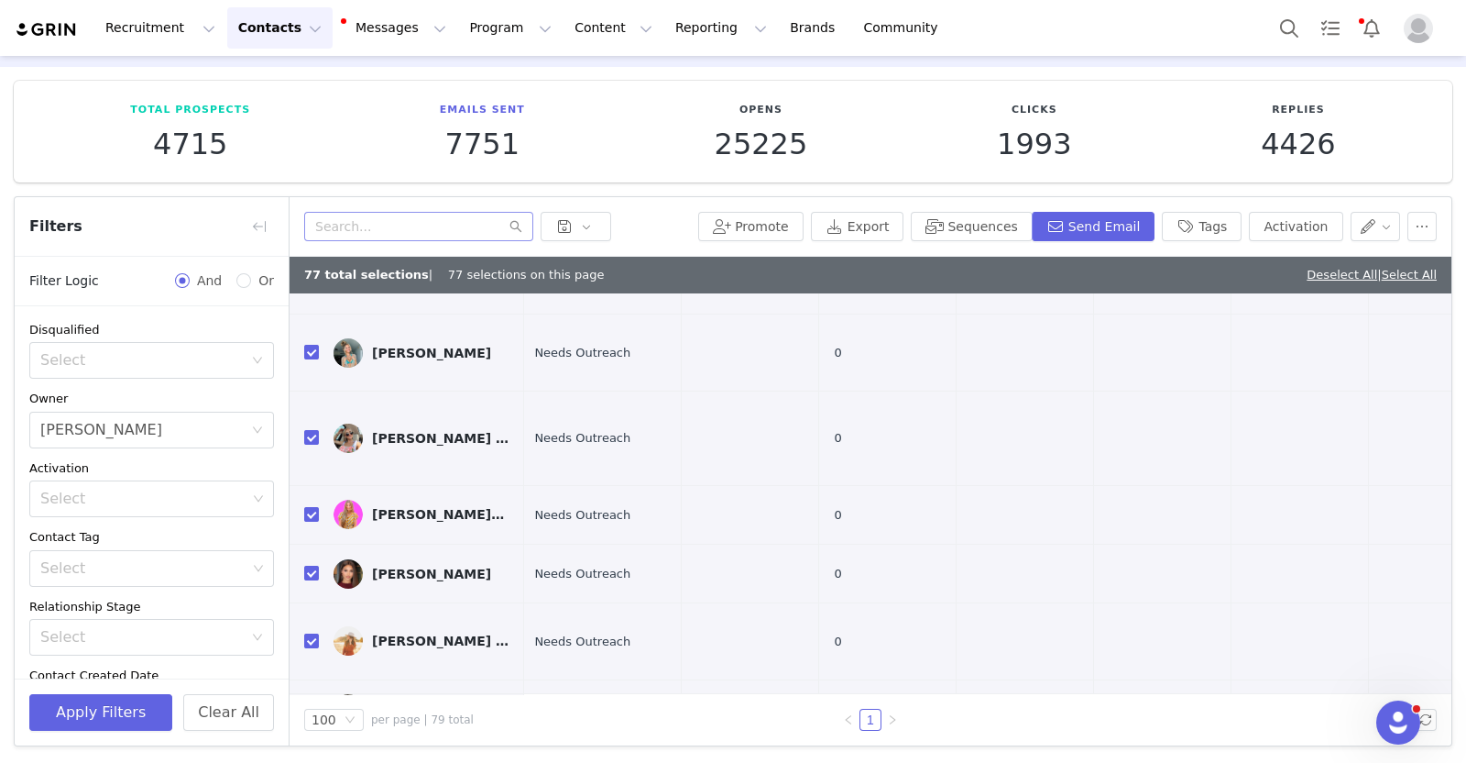
scroll to position [4281, 280]
click at [788, 227] on button "Promote" at bounding box center [750, 226] width 105 height 29
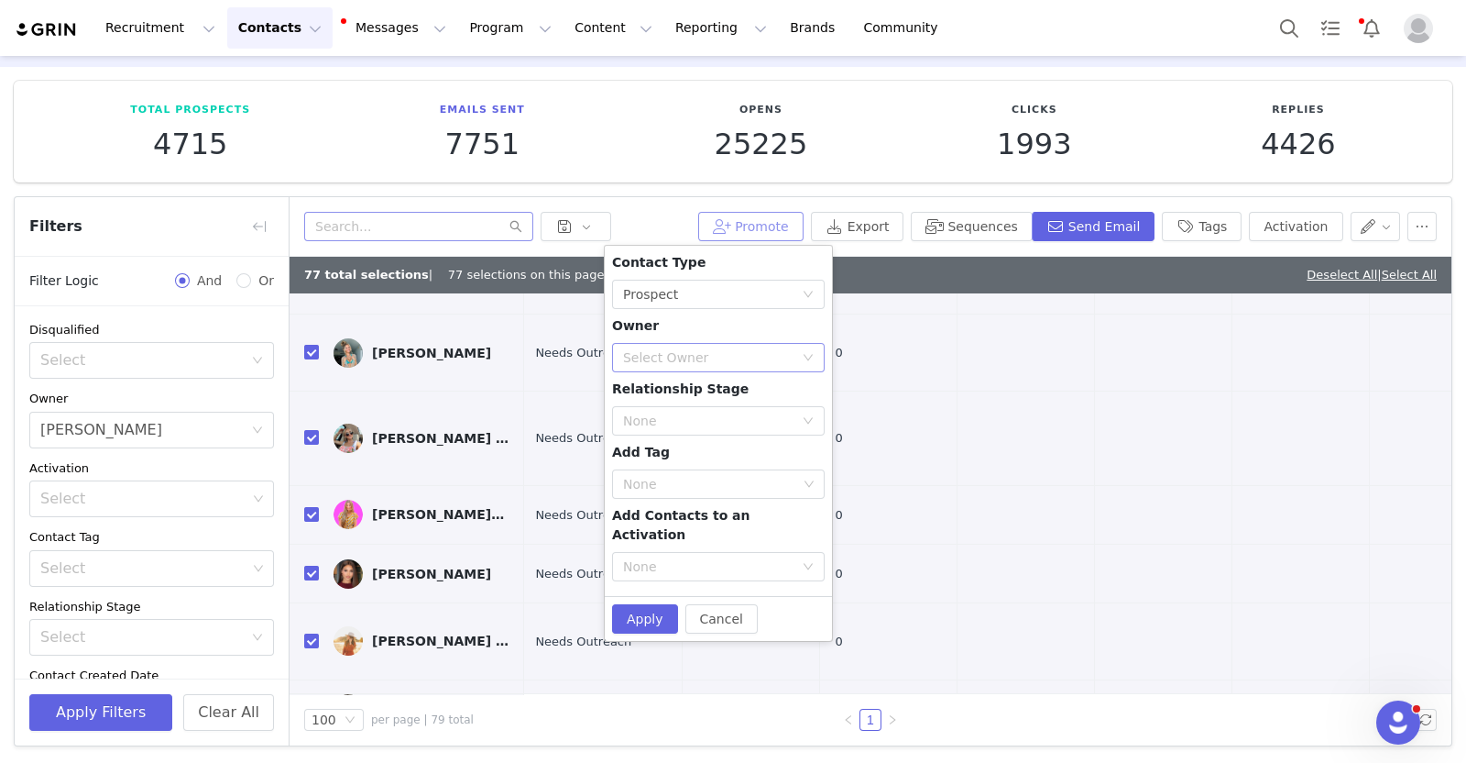
click at [769, 357] on div "Select Owner" at bounding box center [708, 357] width 170 height 18
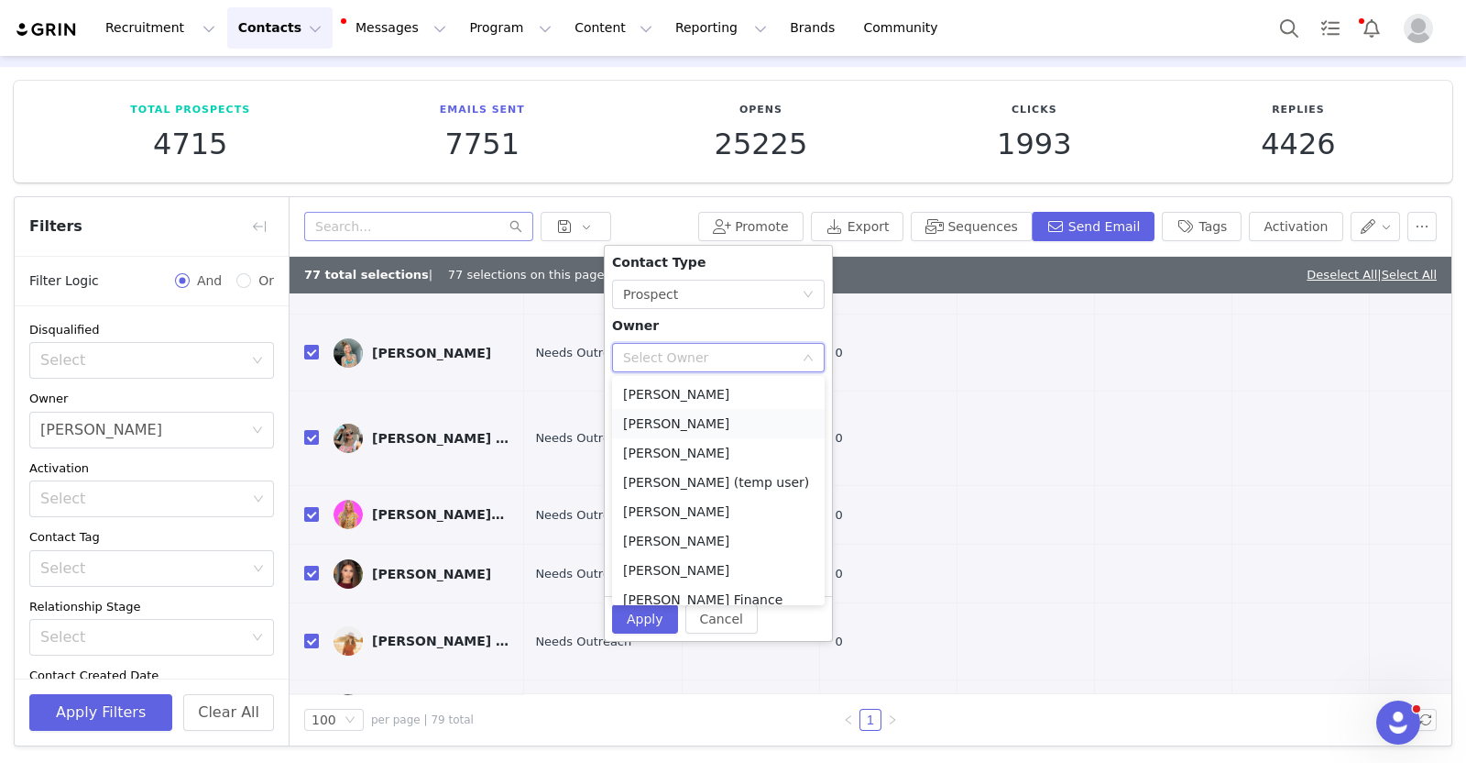
click at [726, 418] on li "[PERSON_NAME]" at bounding box center [718, 423] width 213 height 29
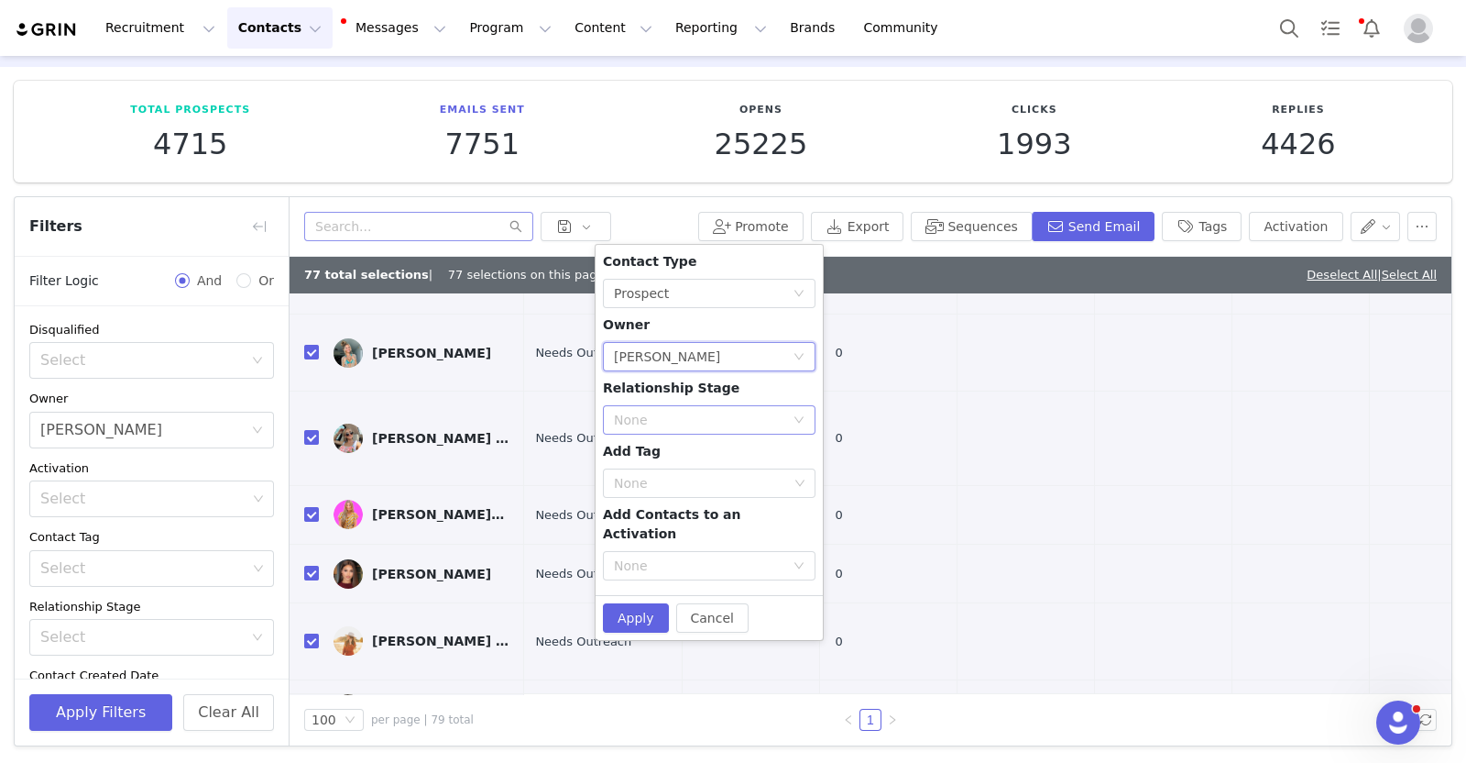
click at [709, 415] on div "None" at bounding box center [699, 420] width 170 height 18
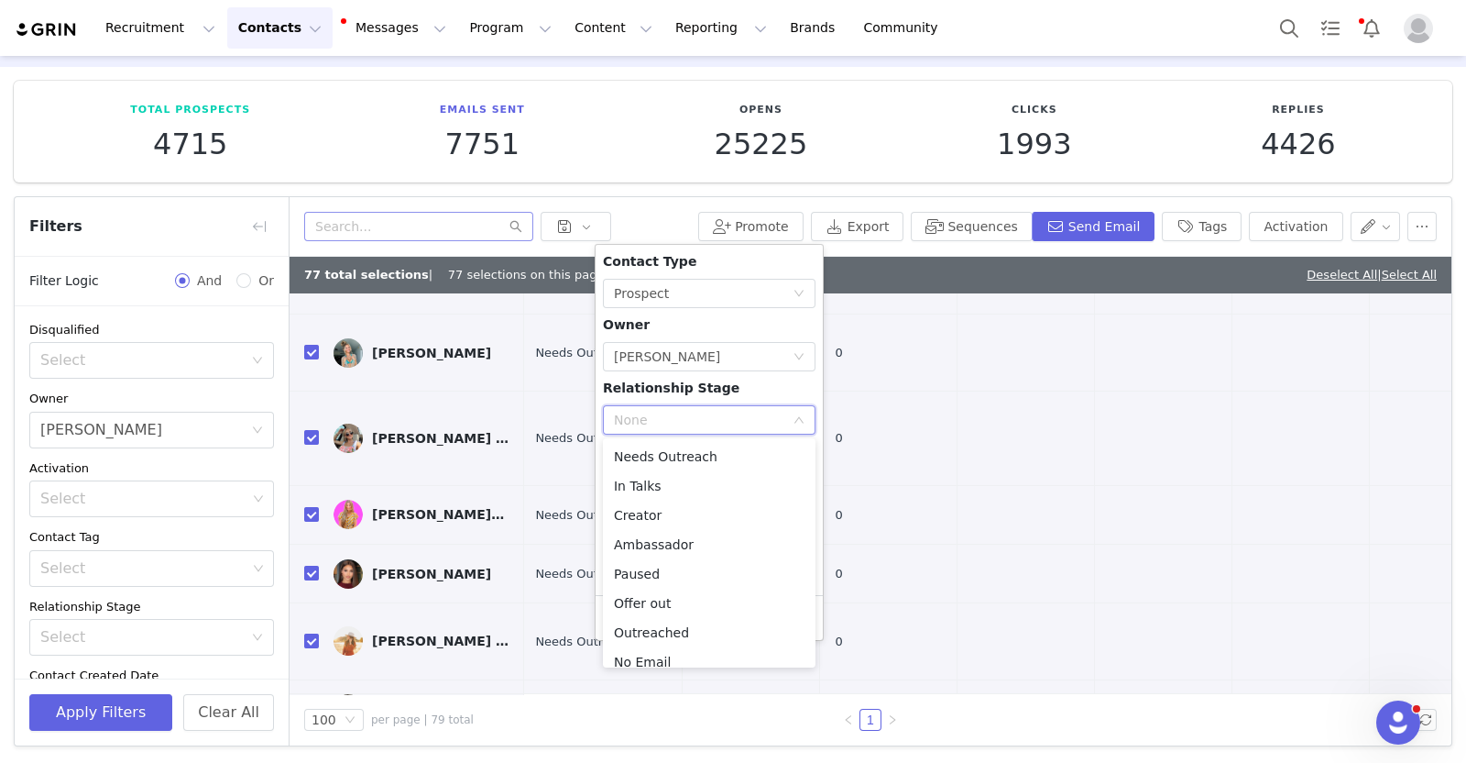
click at [903, 140] on div "Clicks 1993" at bounding box center [1035, 132] width 264 height 58
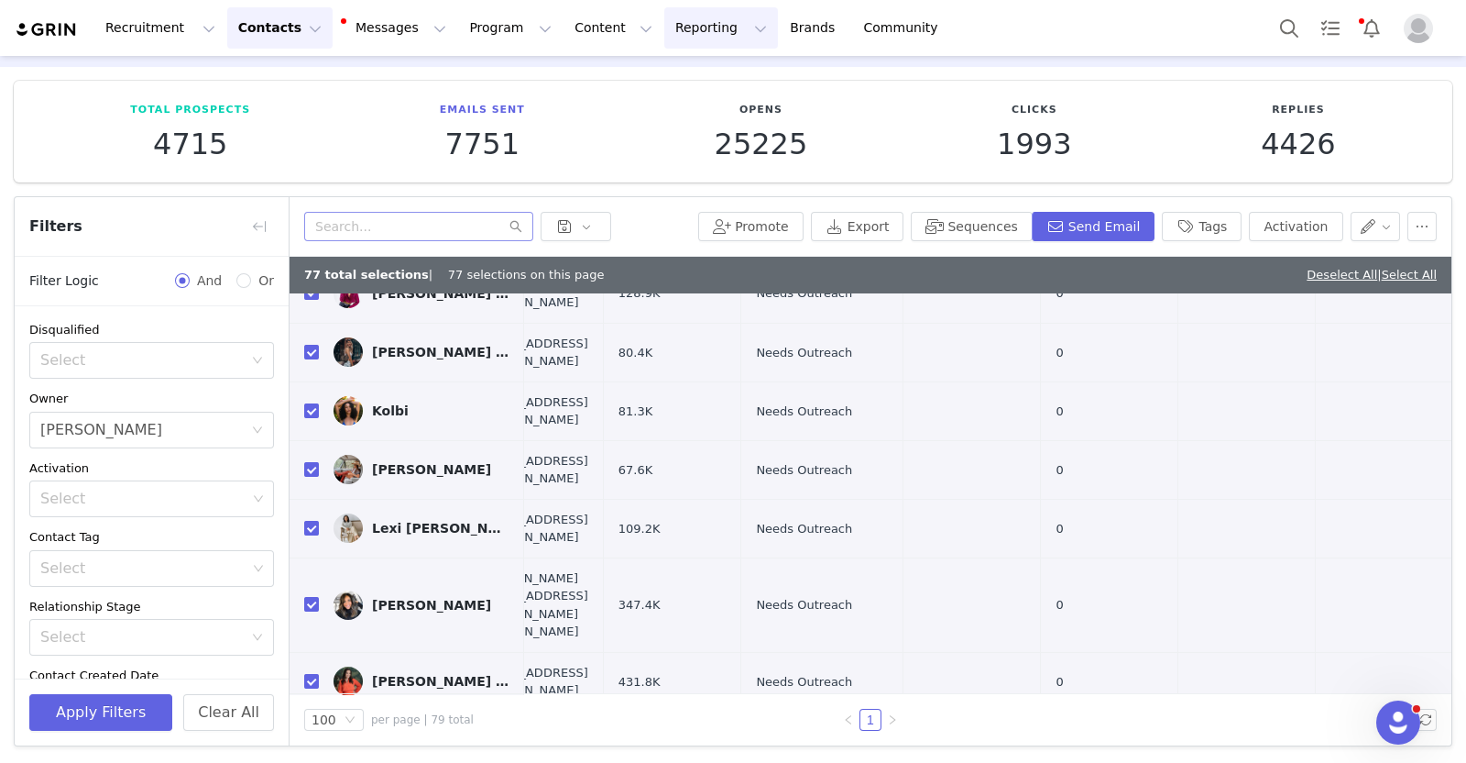
scroll to position [2196, 60]
